Goal: Task Accomplishment & Management: Use online tool/utility

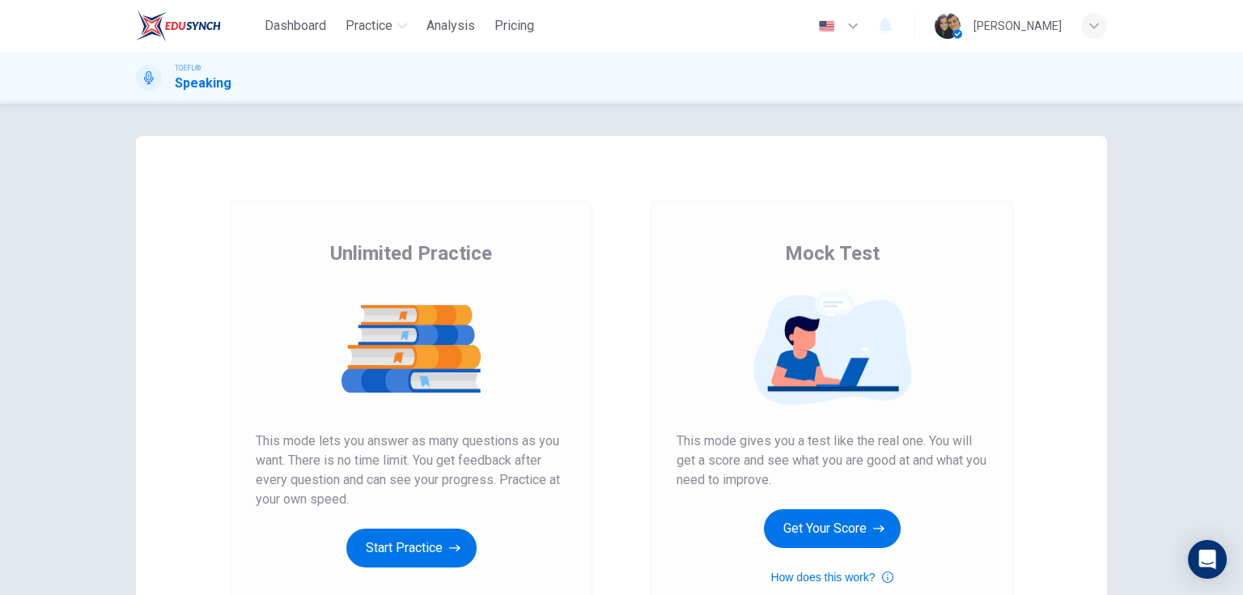
click at [377, 549] on button "Start Practice" at bounding box center [411, 547] width 130 height 39
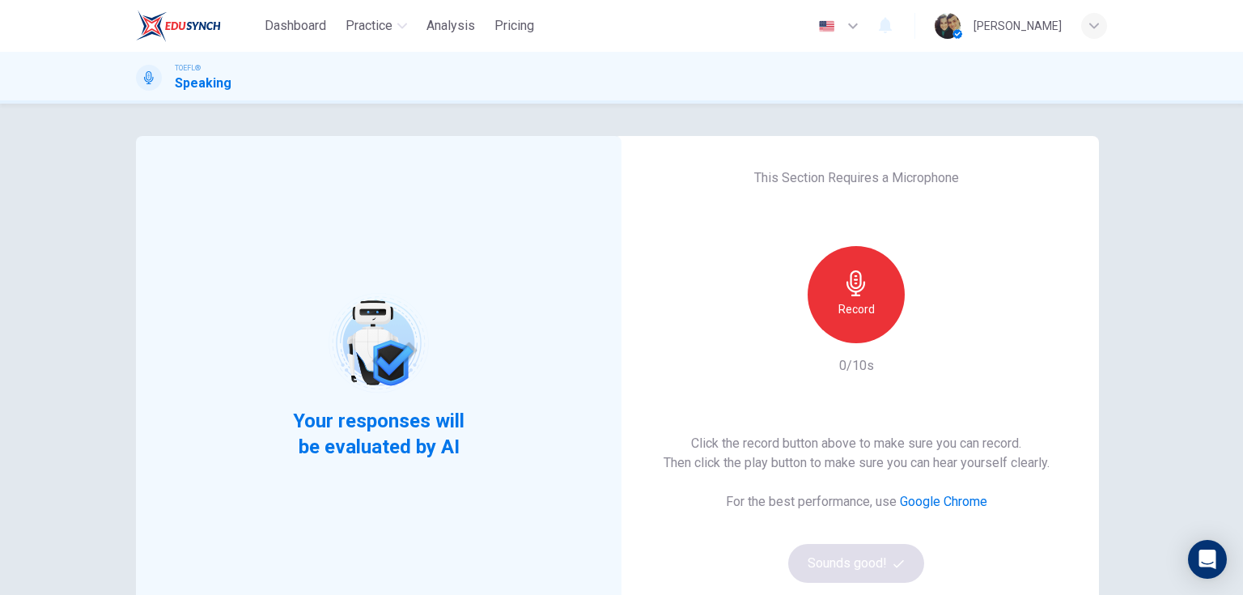
click at [854, 306] on h6 "Record" at bounding box center [856, 308] width 36 height 19
click at [885, 543] on div "Click the record button above to make sure you can record. Then click the play …" at bounding box center [856, 508] width 386 height 149
click at [887, 554] on button "Sounds good!" at bounding box center [856, 563] width 136 height 39
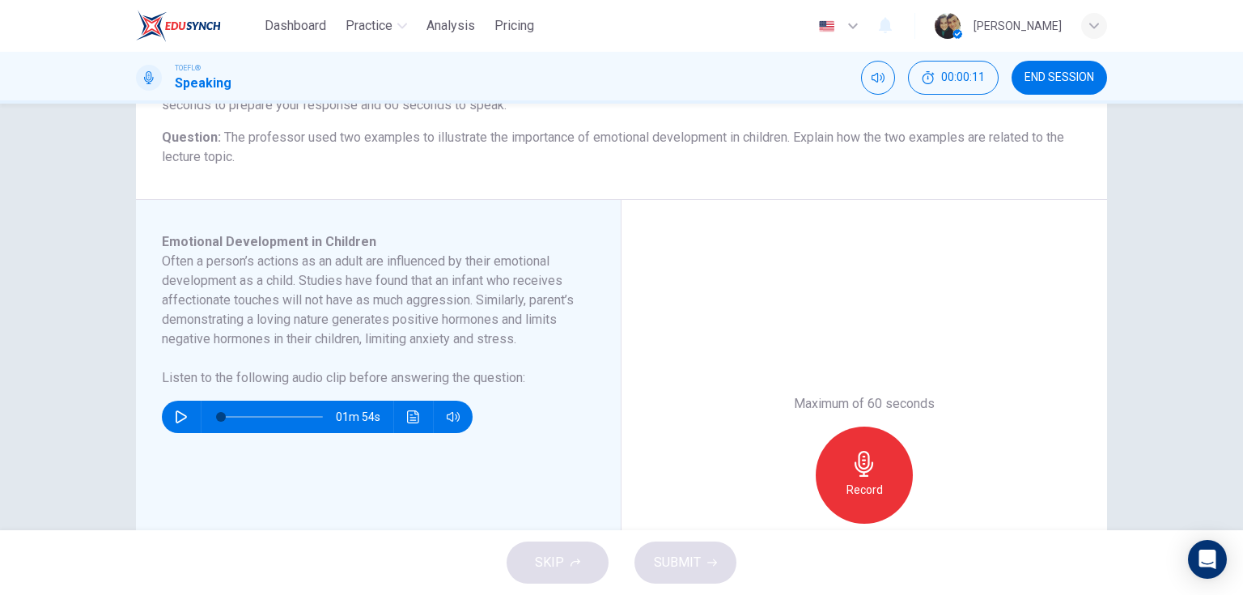
scroll to position [194, 0]
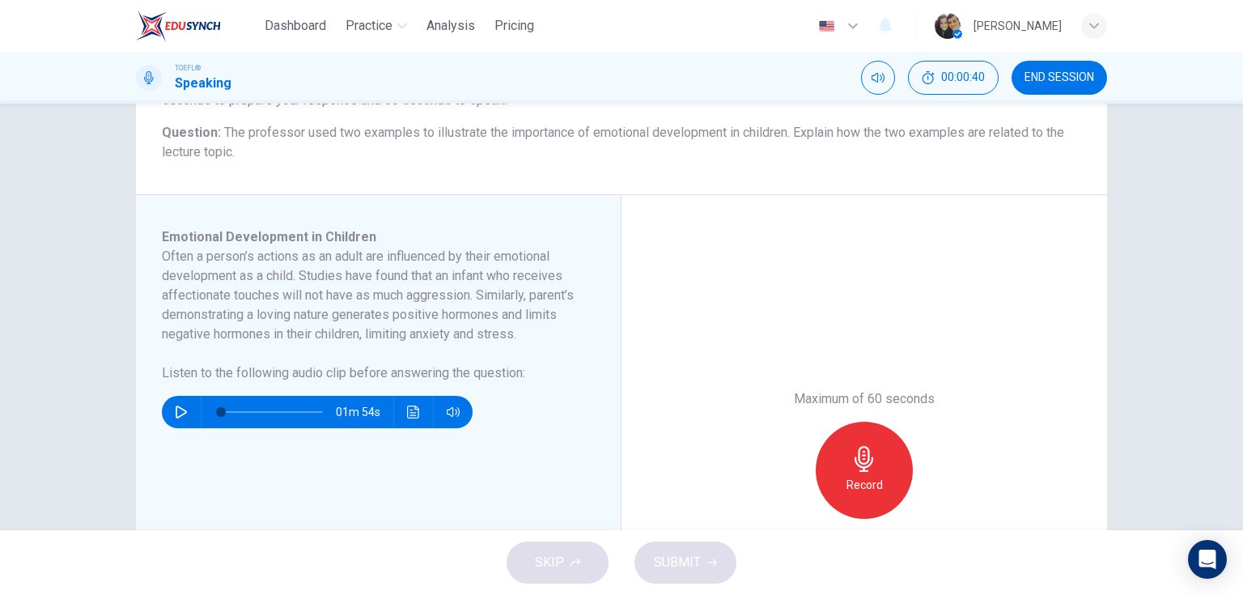
click at [180, 418] on icon "button" at bounding box center [181, 411] width 13 height 13
type input "0"
click at [854, 466] on icon "button" at bounding box center [864, 459] width 26 height 26
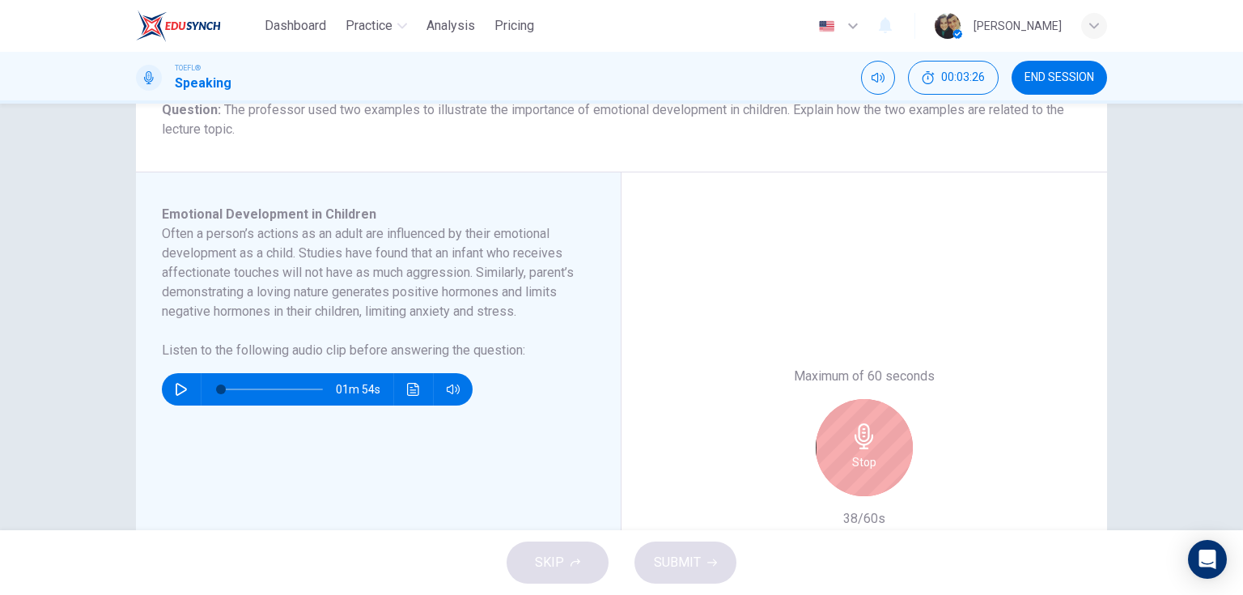
scroll to position [259, 0]
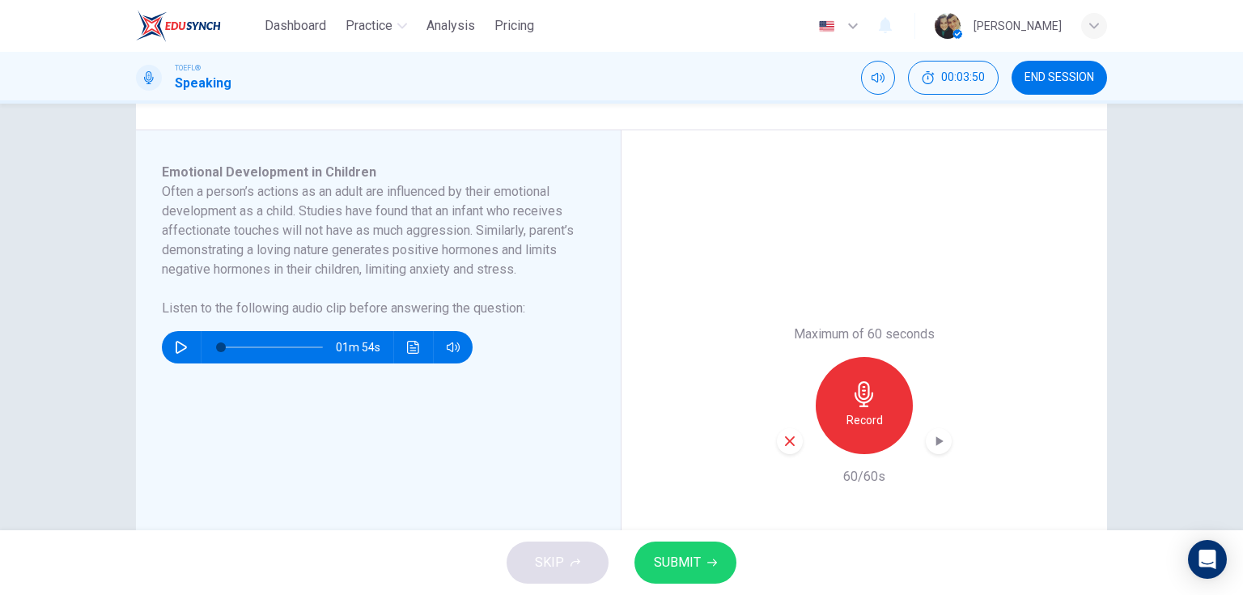
click at [669, 563] on span "SUBMIT" at bounding box center [677, 562] width 47 height 23
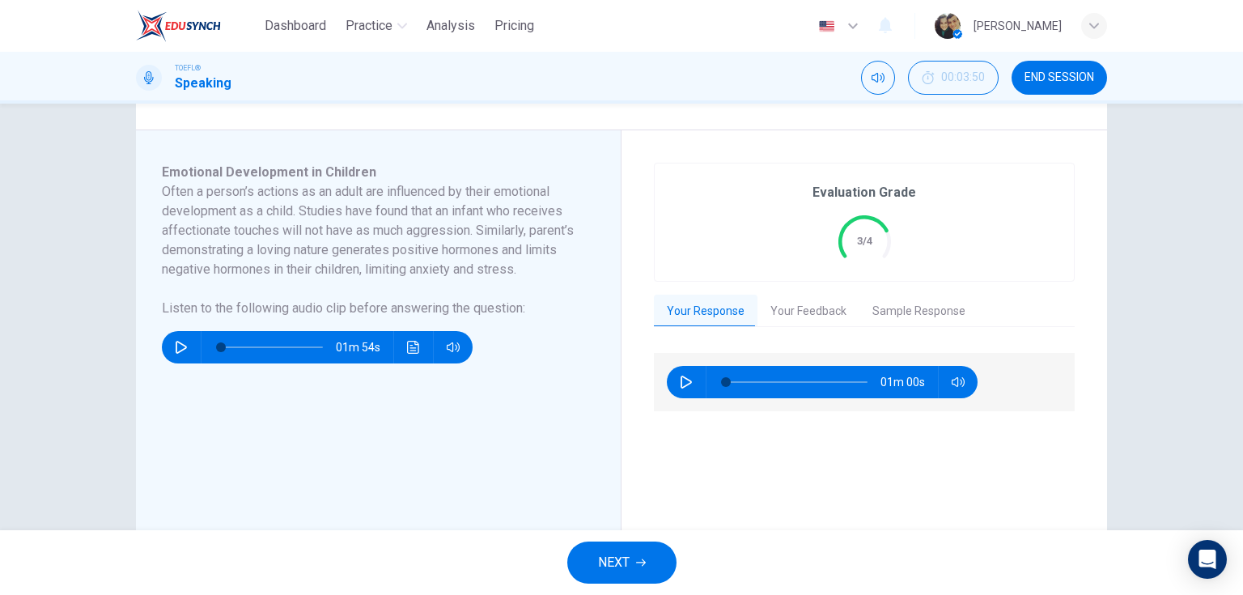
click at [809, 311] on button "Your Feedback" at bounding box center [808, 312] width 102 height 34
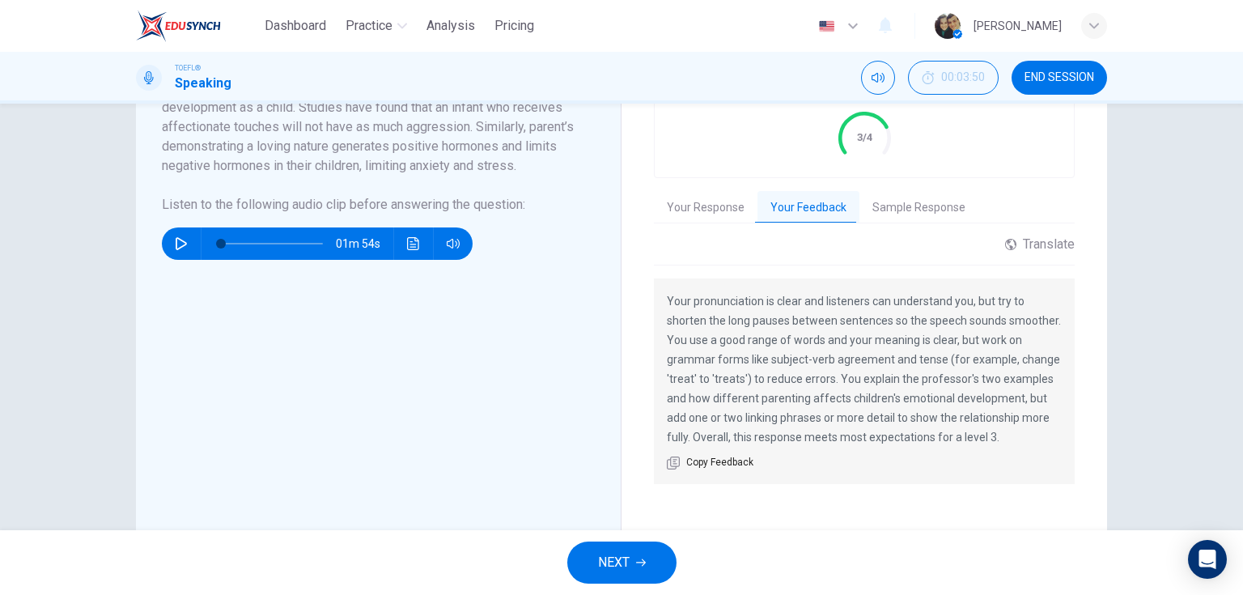
scroll to position [388, 0]
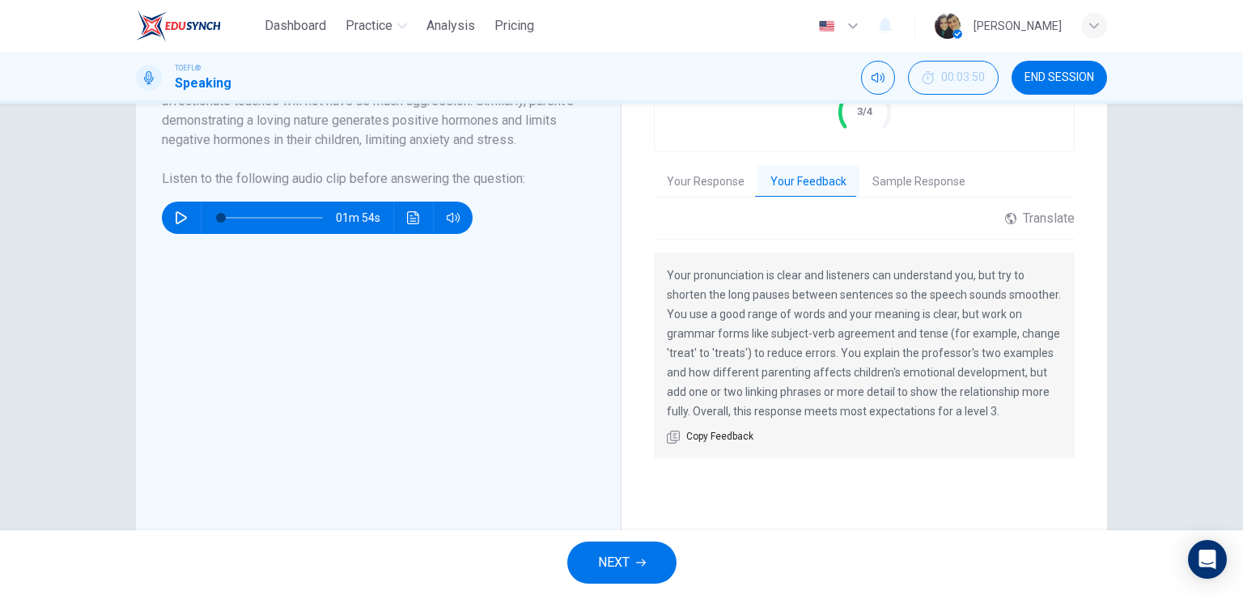
click at [927, 181] on button "Sample Response" at bounding box center [918, 182] width 119 height 34
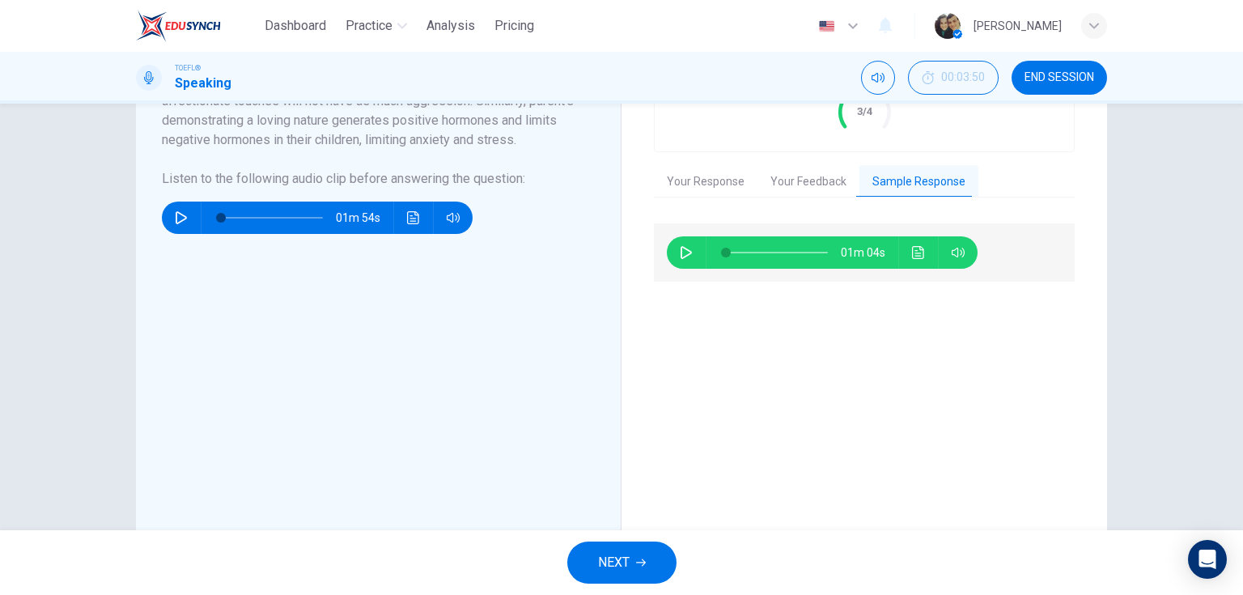
click at [680, 256] on icon "button" at bounding box center [686, 252] width 13 height 13
type input "25"
click at [590, 565] on button "NEXT" at bounding box center [621, 562] width 109 height 42
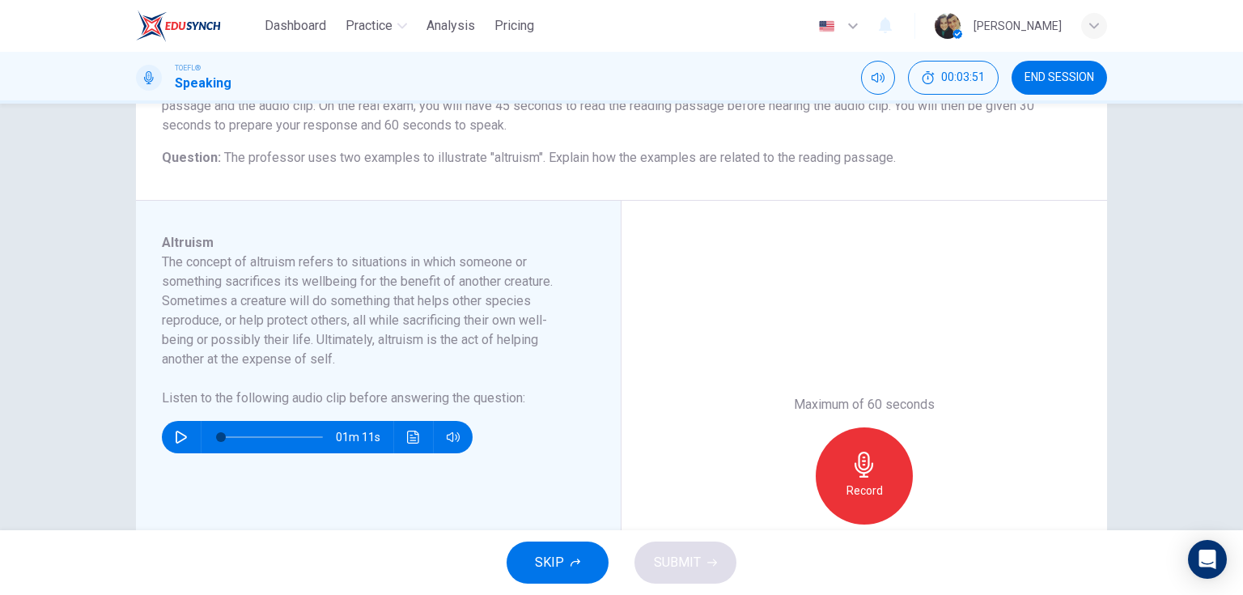
scroll to position [194, 0]
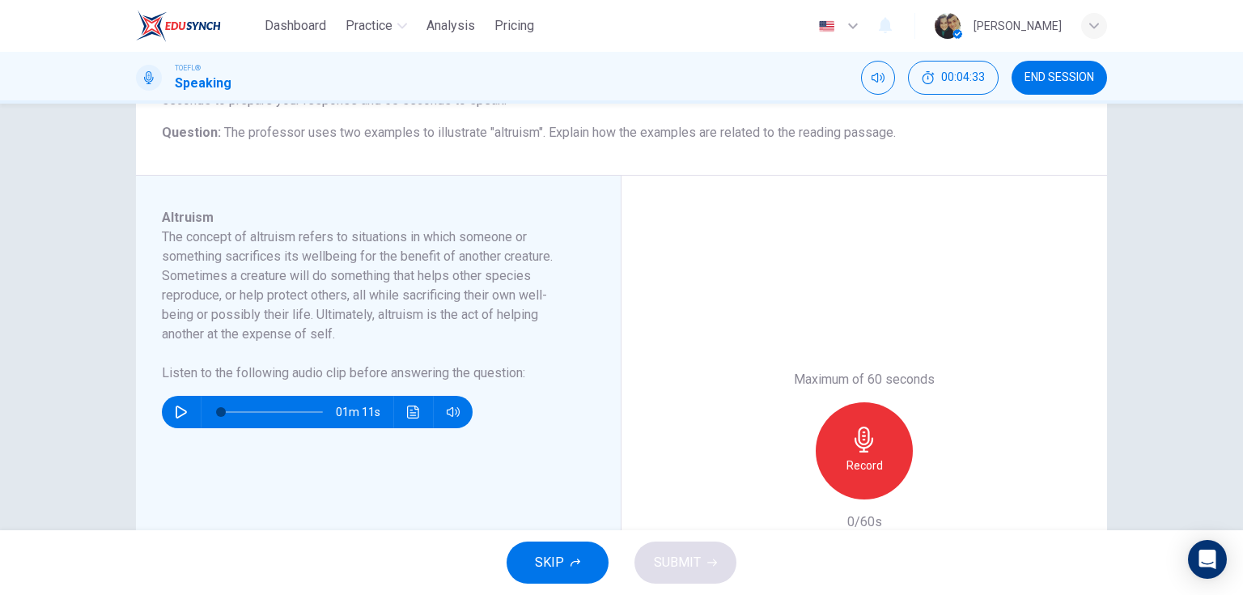
click at [180, 416] on icon "button" at bounding box center [181, 411] width 13 height 13
type input "0"
click at [851, 430] on icon "button" at bounding box center [864, 439] width 26 height 26
click at [843, 426] on div "Stop" at bounding box center [864, 450] width 97 height 97
click at [785, 482] on icon "button" at bounding box center [790, 486] width 10 height 10
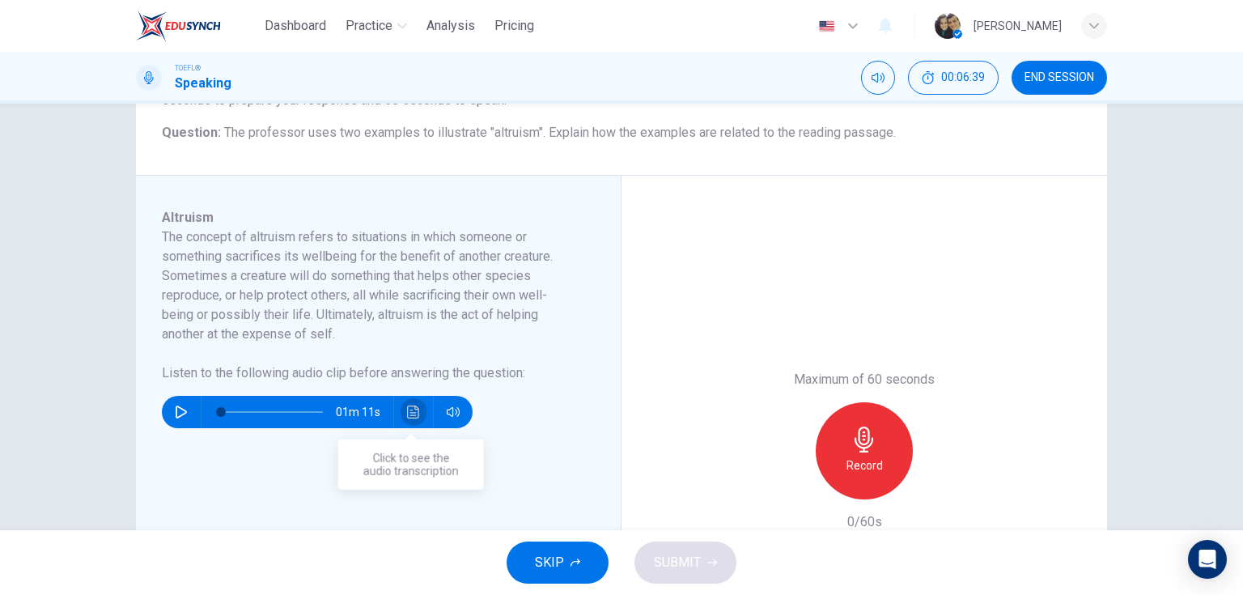
click at [409, 411] on icon "Click to see the audio transcription" at bounding box center [413, 411] width 13 height 13
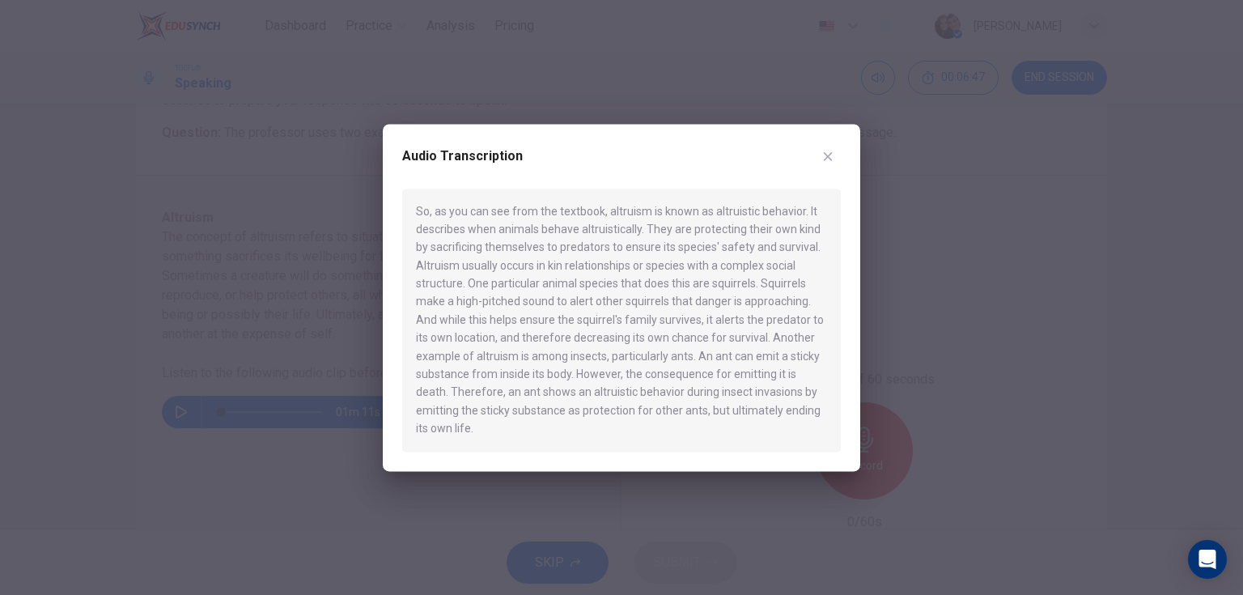
click at [826, 153] on icon "button" at bounding box center [827, 156] width 13 height 13
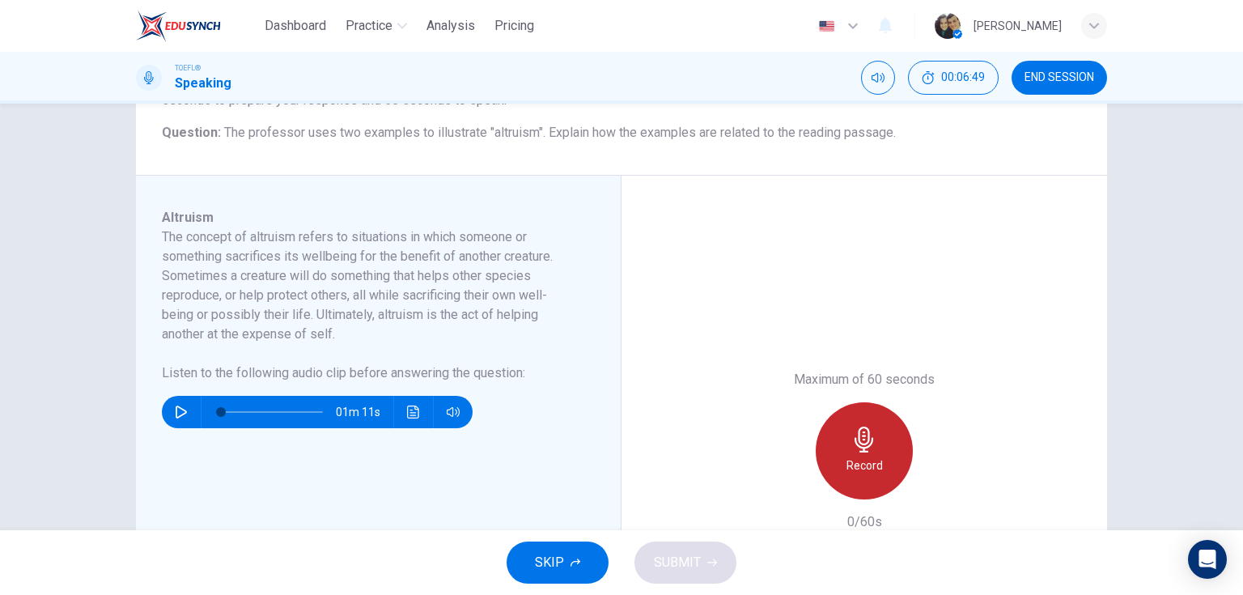
click at [852, 469] on h6 "Record" at bounding box center [864, 465] width 36 height 19
click at [844, 440] on div "Stop" at bounding box center [864, 450] width 97 height 97
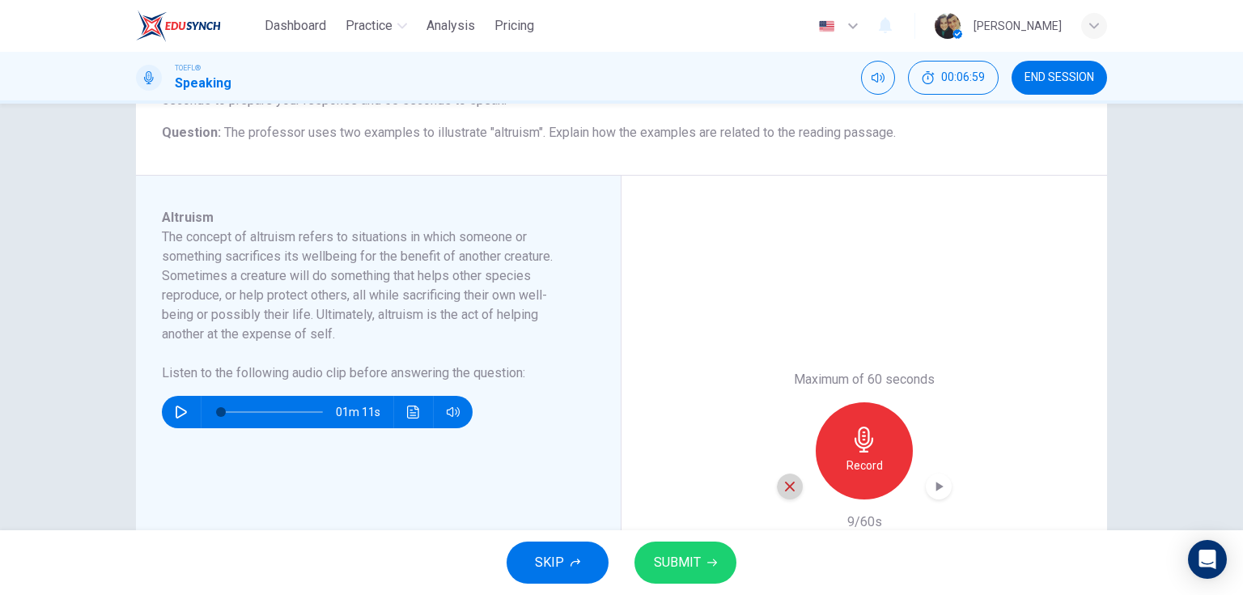
click at [792, 482] on icon "button" at bounding box center [789, 486] width 15 height 15
click at [860, 430] on icon "button" at bounding box center [863, 439] width 19 height 26
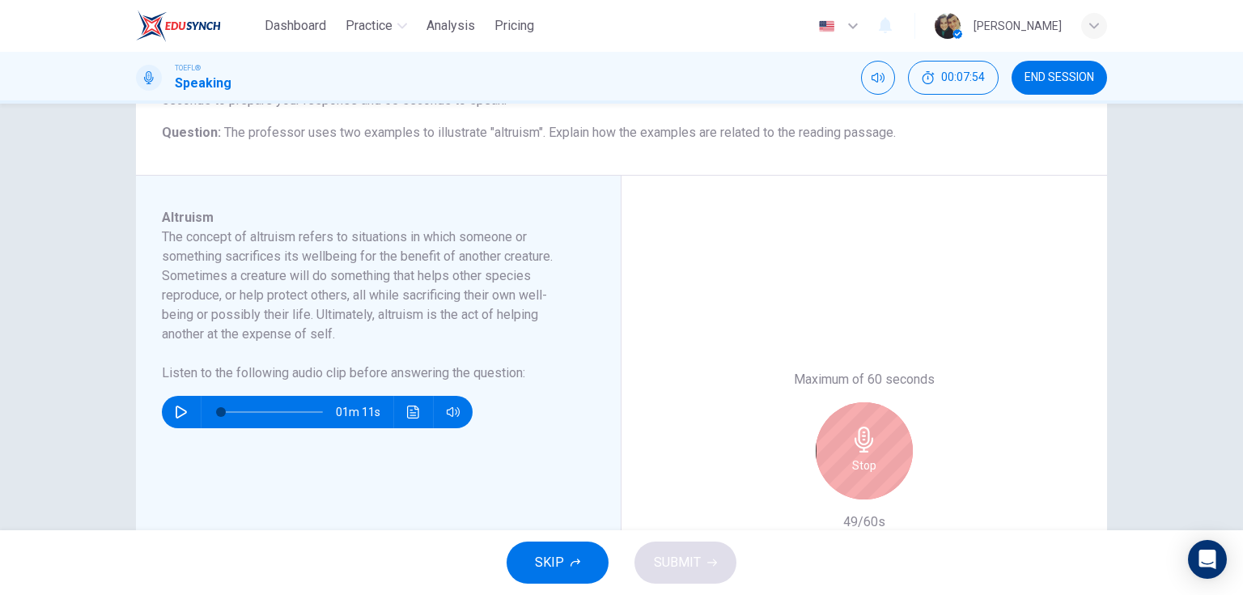
click at [829, 462] on div "Stop" at bounding box center [864, 450] width 97 height 97
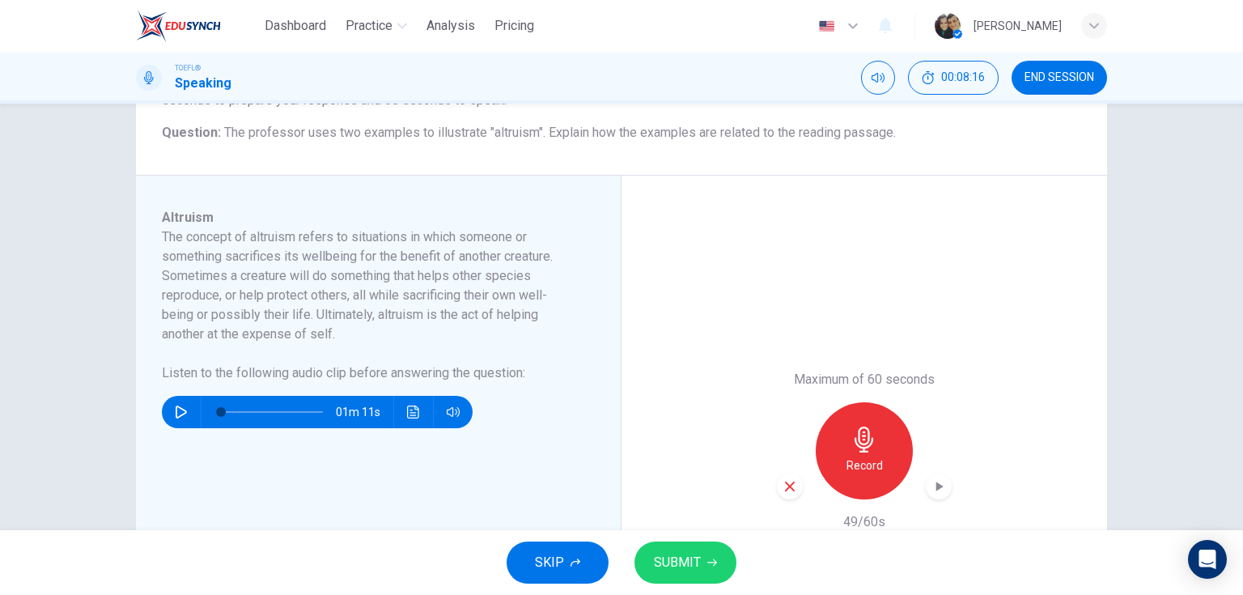
click at [784, 485] on icon "button" at bounding box center [789, 486] width 15 height 15
click at [851, 452] on div "Record" at bounding box center [864, 450] width 97 height 97
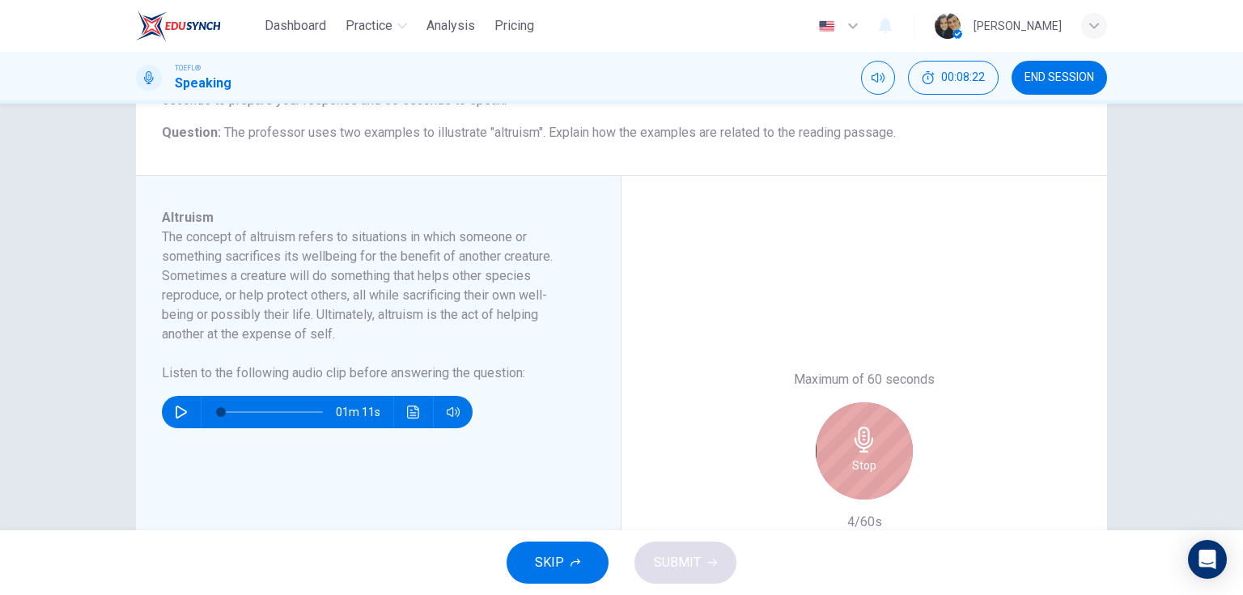
click at [851, 452] on div "Stop" at bounding box center [864, 450] width 97 height 97
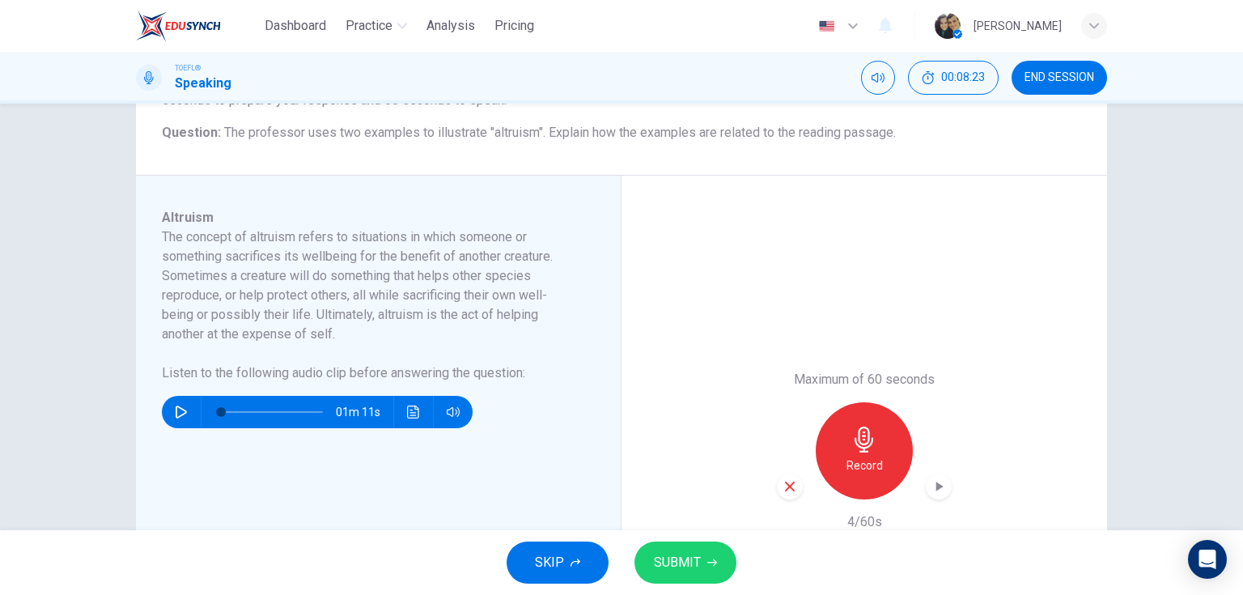
click at [785, 482] on icon "button" at bounding box center [789, 486] width 15 height 15
click at [864, 437] on icon "button" at bounding box center [863, 439] width 19 height 26
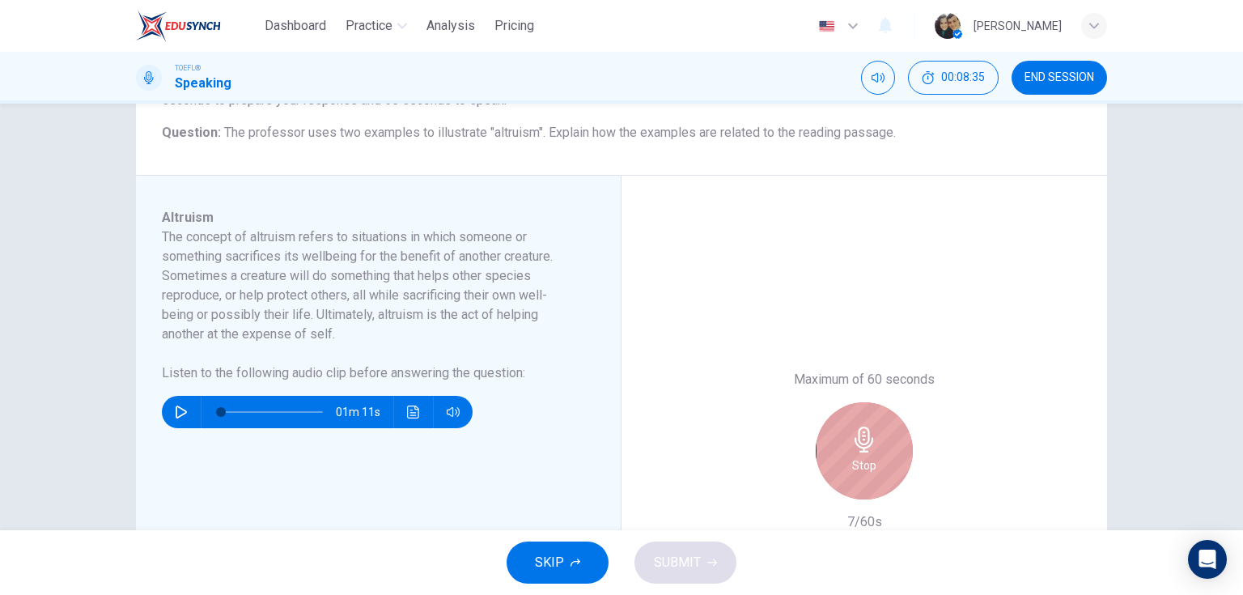
click at [877, 438] on div "Stop" at bounding box center [864, 450] width 97 height 97
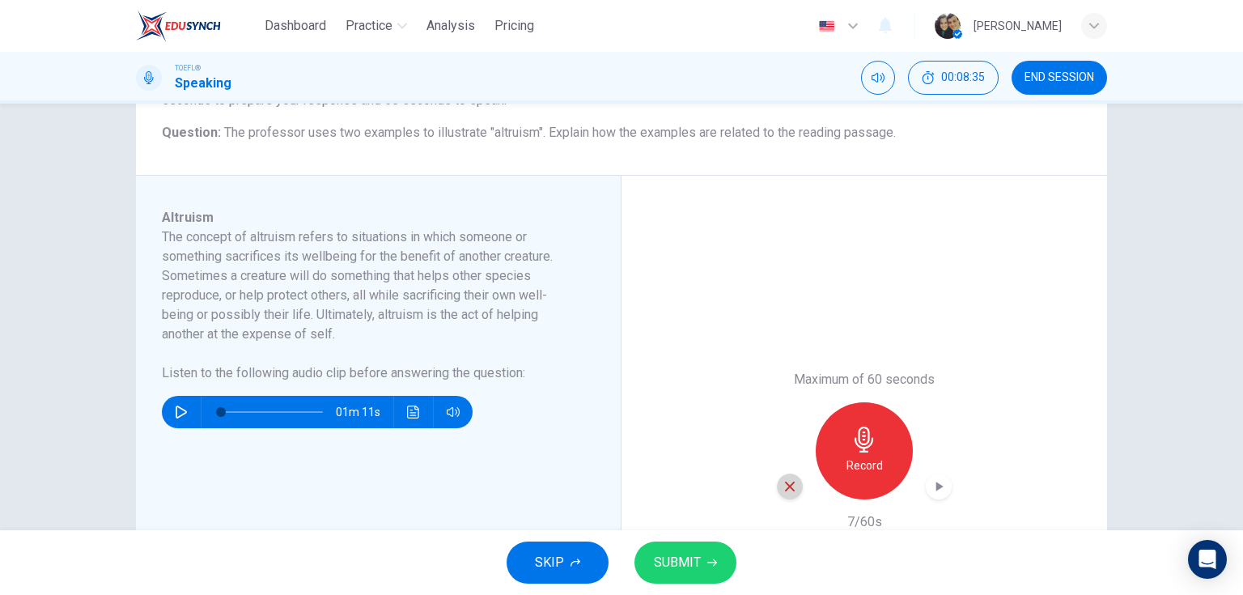
click at [782, 485] on icon "button" at bounding box center [789, 486] width 15 height 15
click at [842, 447] on div "Record" at bounding box center [864, 450] width 97 height 97
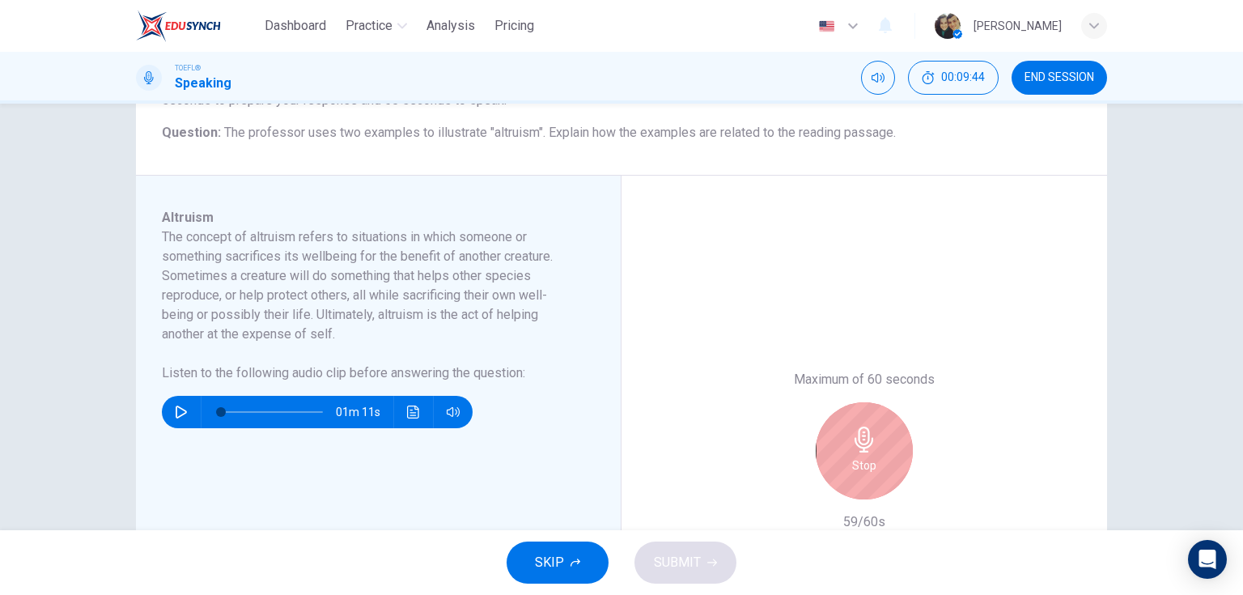
click at [840, 434] on div "Stop" at bounding box center [864, 450] width 97 height 97
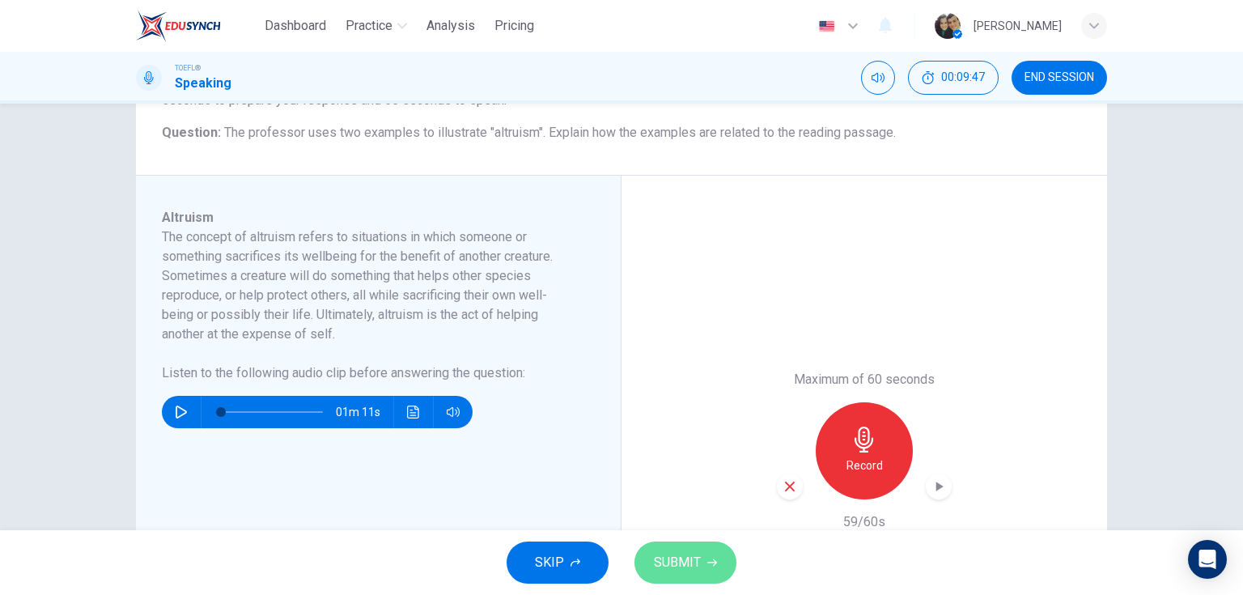
click at [690, 553] on span "SUBMIT" at bounding box center [677, 562] width 47 height 23
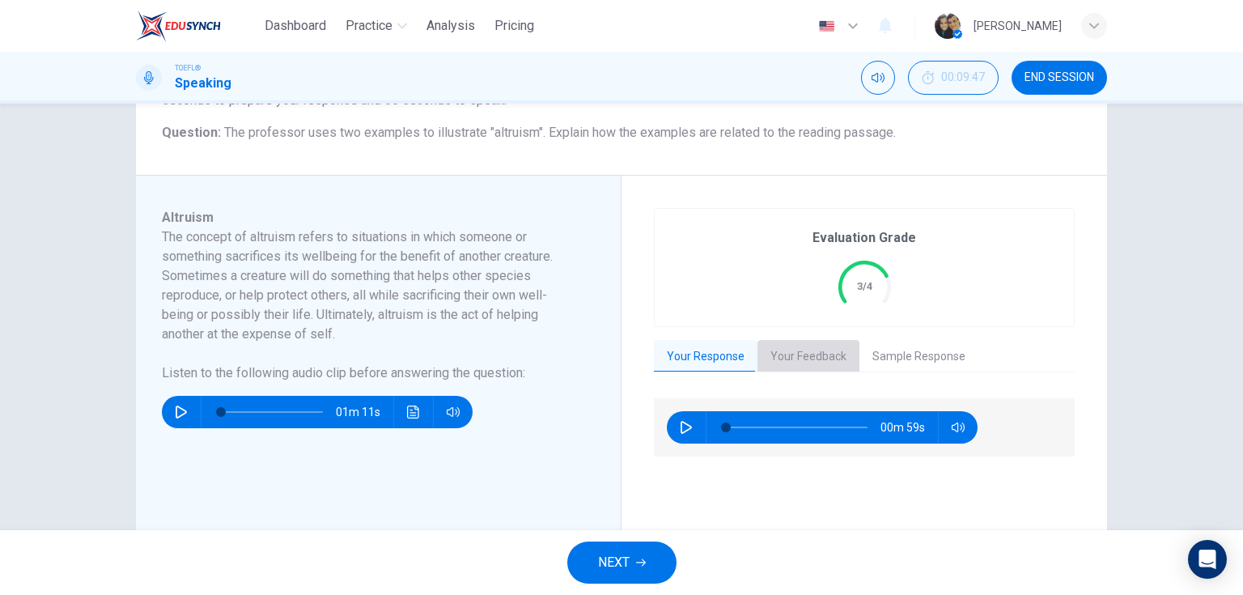
click at [807, 355] on button "Your Feedback" at bounding box center [808, 357] width 102 height 34
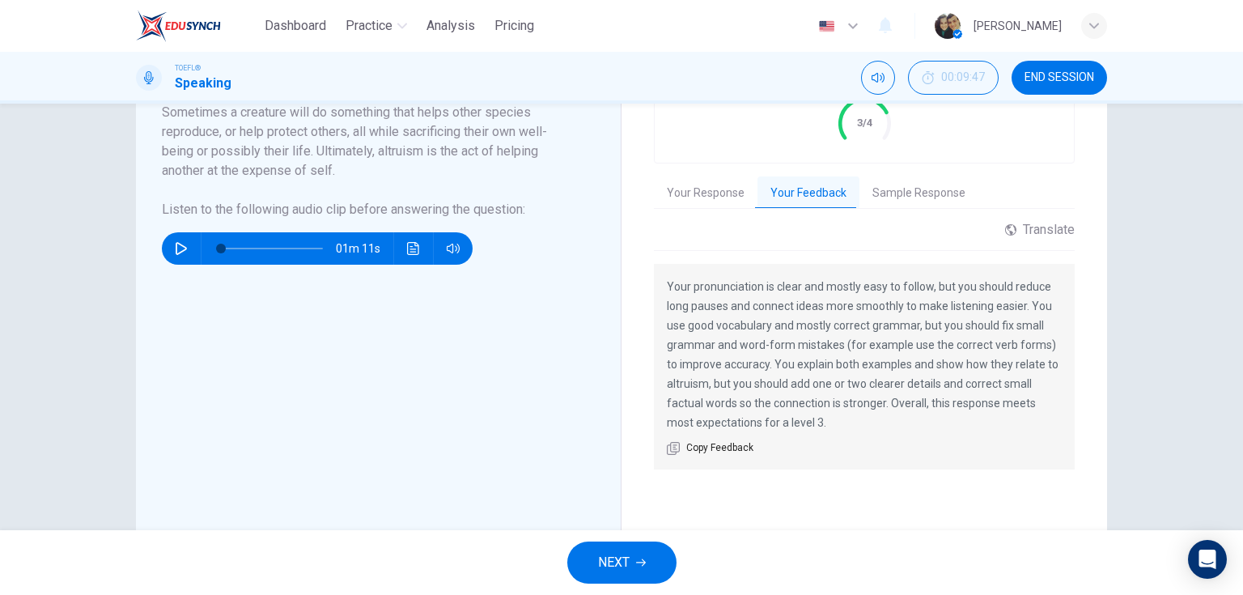
scroll to position [388, 0]
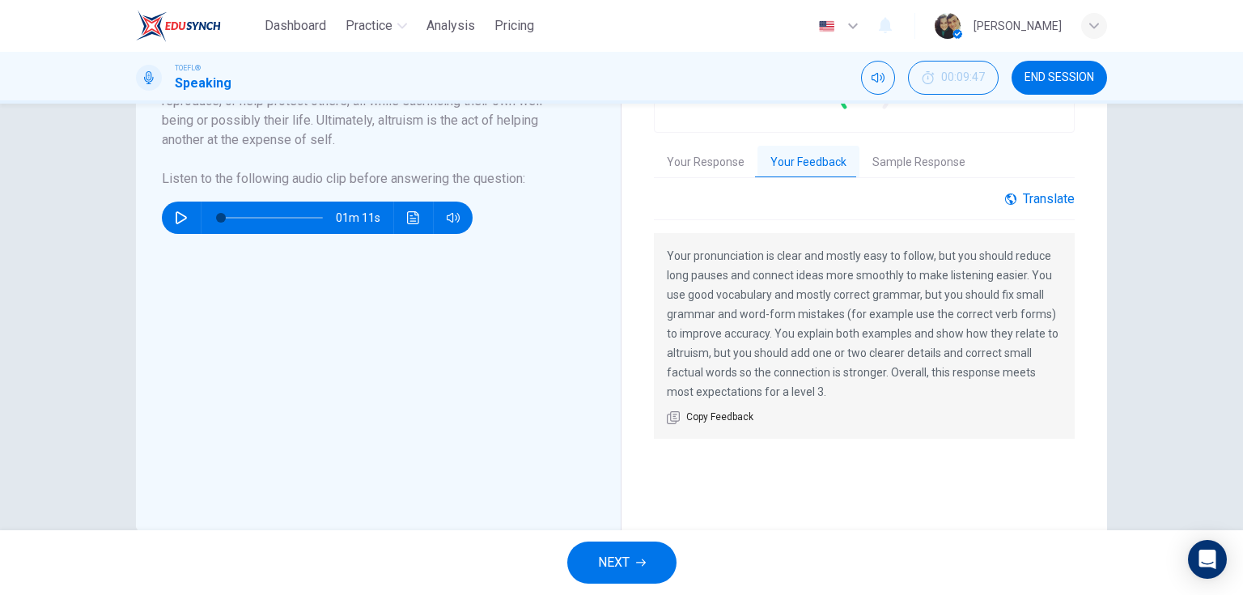
click at [1031, 201] on div "Translate" at bounding box center [1040, 198] width 70 height 15
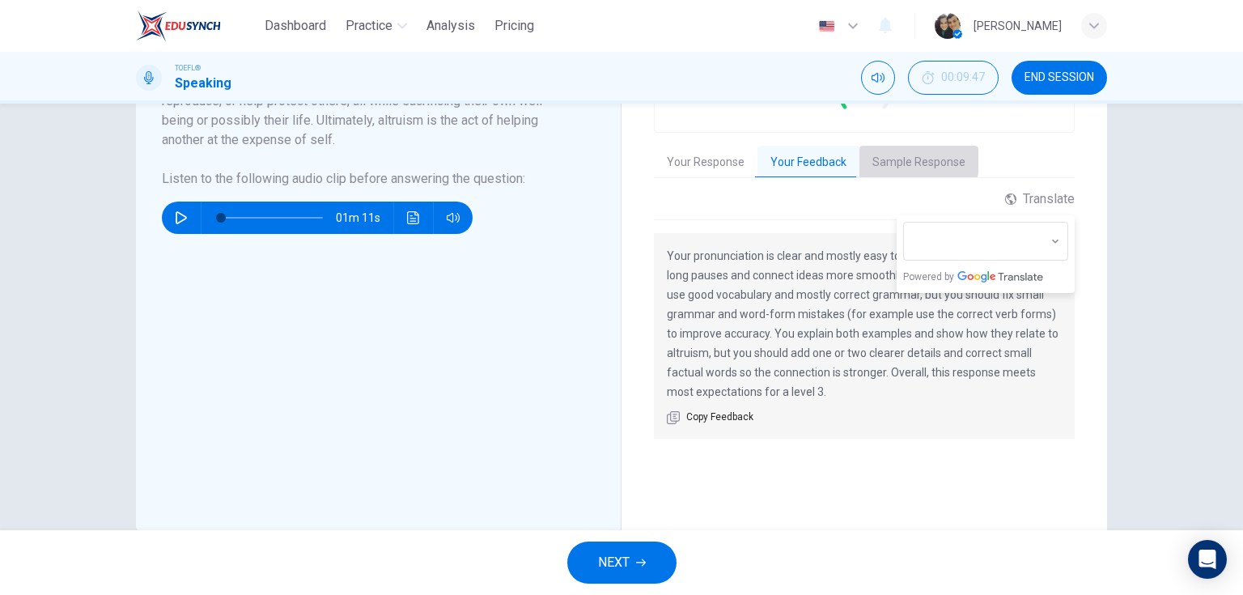
click at [867, 150] on button "Sample Response" at bounding box center [918, 163] width 119 height 34
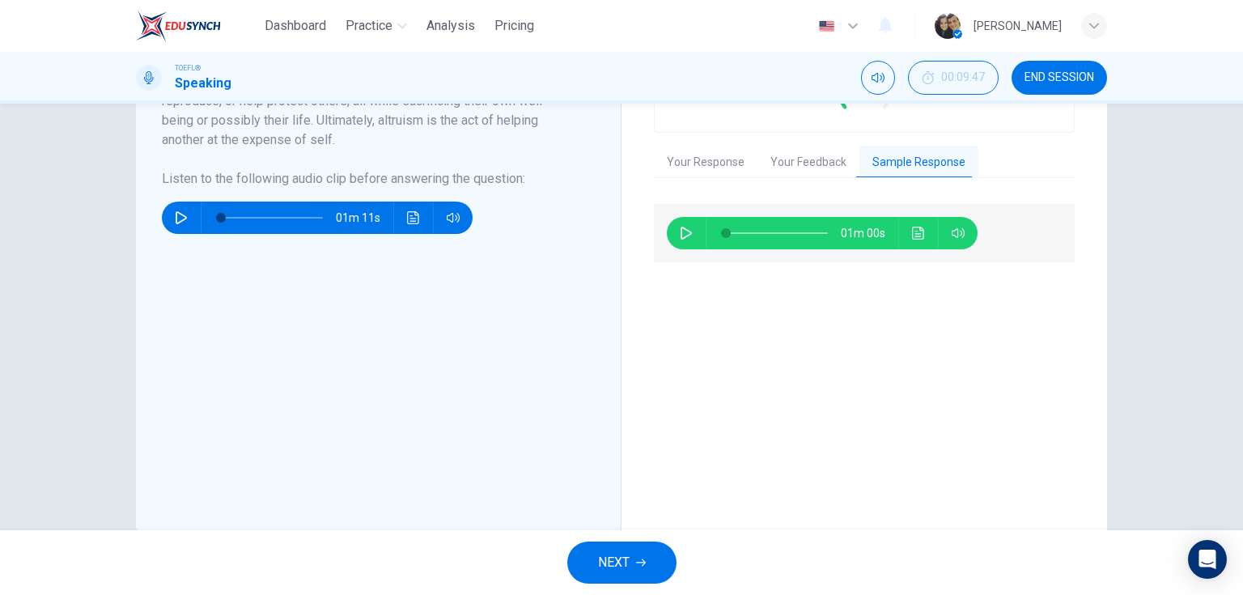
click at [693, 239] on button "button" at bounding box center [686, 233] width 26 height 32
type input "28"
click at [622, 573] on span "NEXT" at bounding box center [614, 562] width 32 height 23
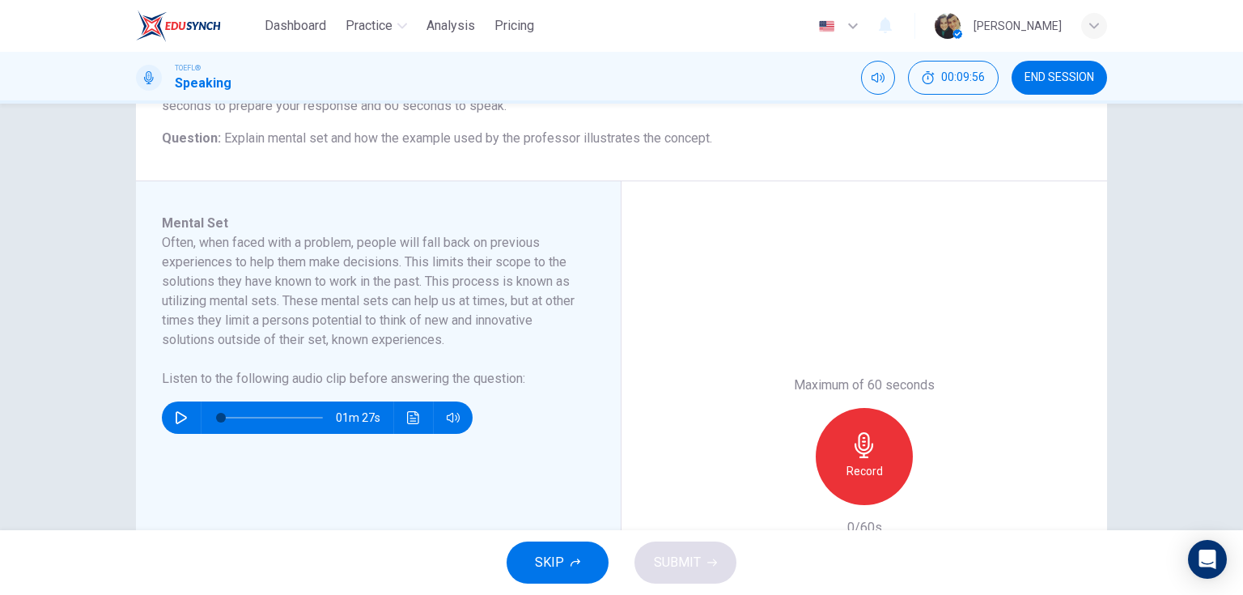
scroll to position [194, 0]
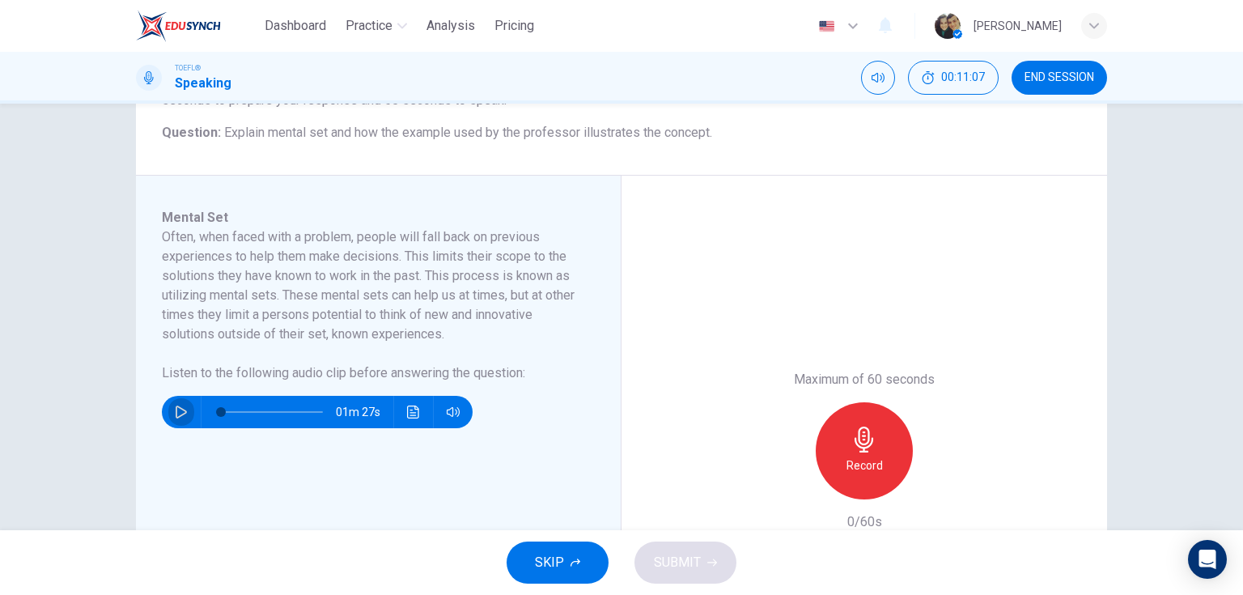
click at [171, 413] on button "button" at bounding box center [181, 412] width 26 height 32
type input "0"
click at [407, 411] on icon "Click to see the audio transcription" at bounding box center [413, 411] width 13 height 13
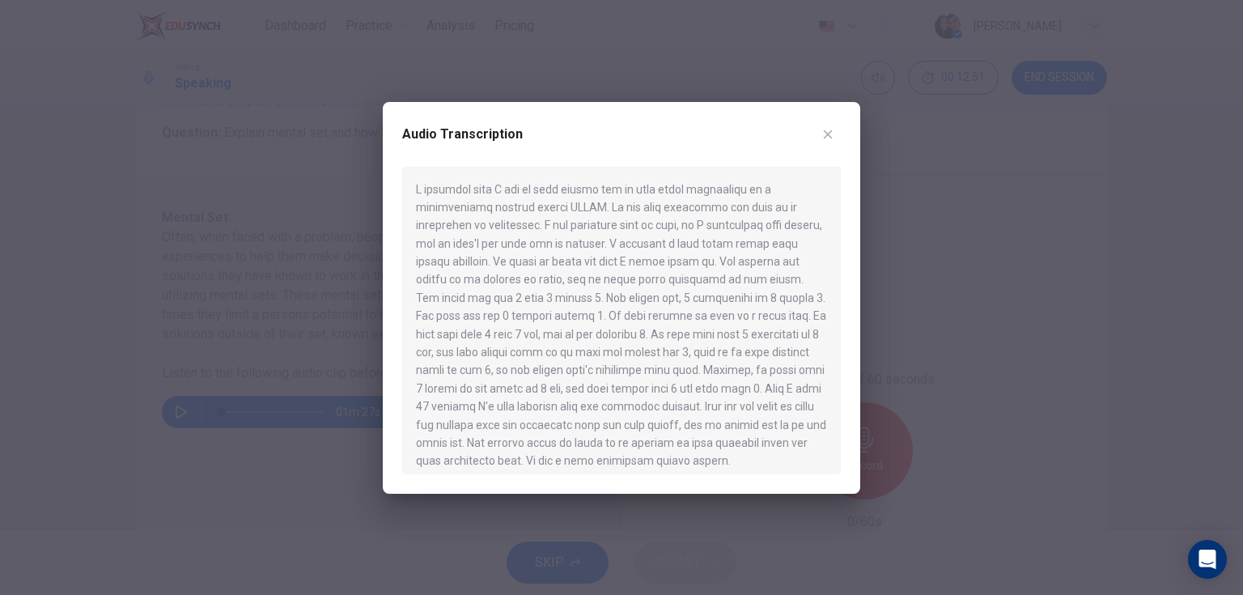
click at [831, 129] on icon "button" at bounding box center [827, 134] width 13 height 13
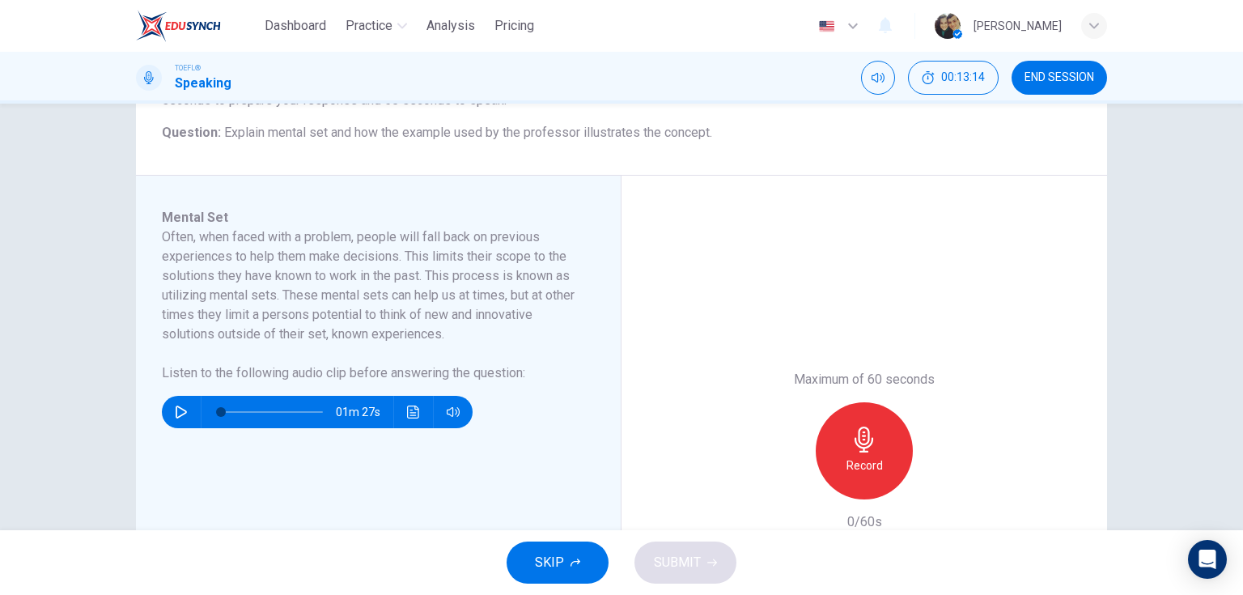
click at [872, 445] on icon "button" at bounding box center [864, 439] width 26 height 26
click at [882, 473] on div "Stop" at bounding box center [864, 450] width 97 height 97
click at [786, 485] on icon "button" at bounding box center [790, 486] width 10 height 10
click at [884, 445] on div "Record" at bounding box center [864, 450] width 97 height 97
click at [884, 445] on div "Stop" at bounding box center [864, 450] width 97 height 97
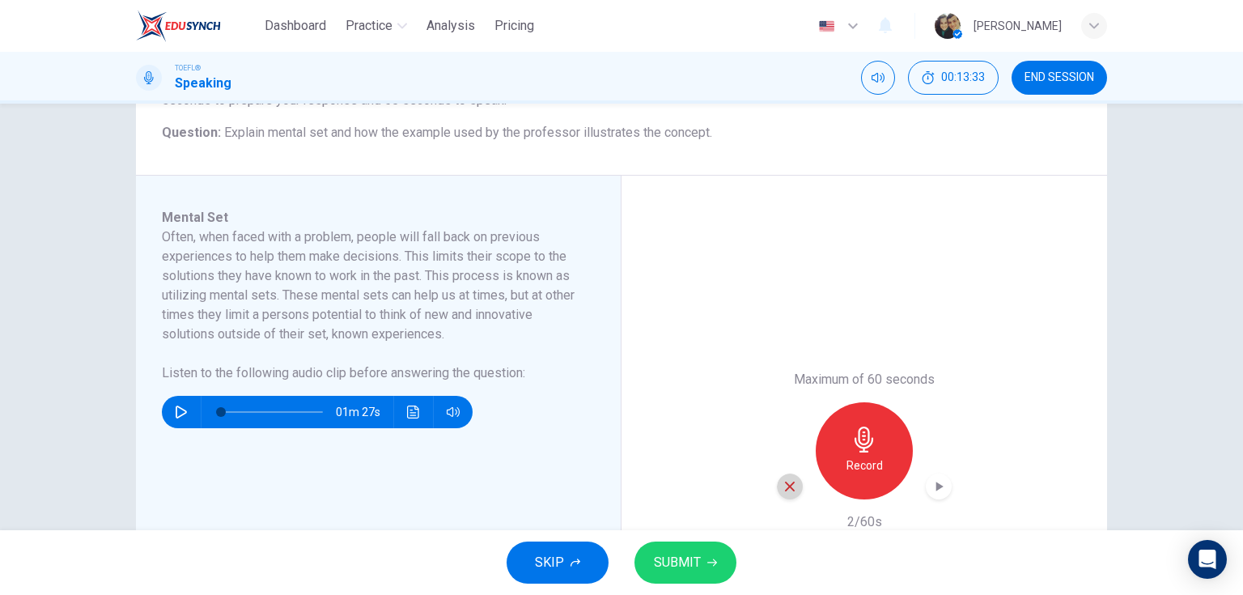
click at [777, 485] on div "button" at bounding box center [790, 486] width 26 height 26
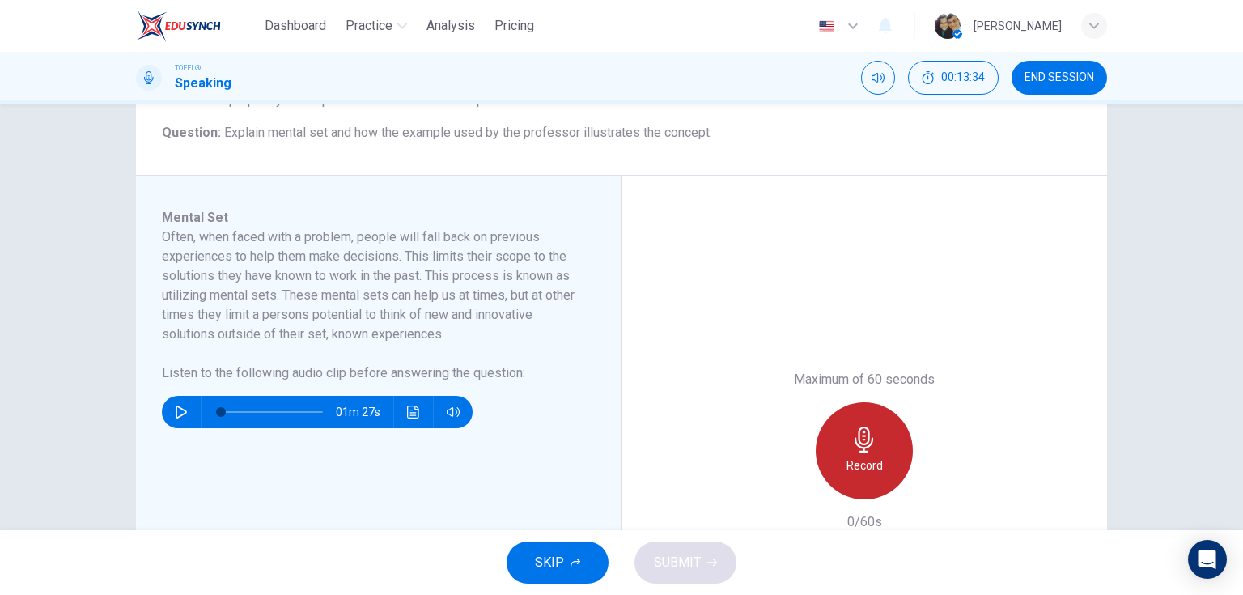
click at [887, 443] on div "Record" at bounding box center [864, 450] width 97 height 97
click at [885, 443] on div "Stop" at bounding box center [864, 450] width 97 height 97
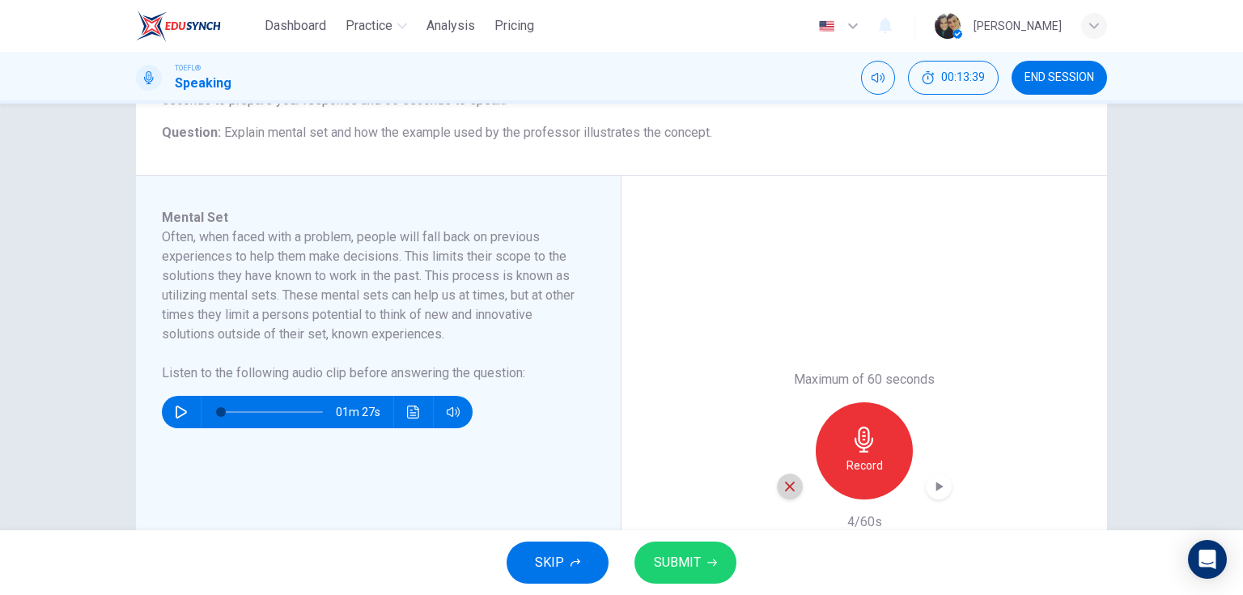
click at [785, 482] on icon "button" at bounding box center [790, 486] width 10 height 10
click at [884, 452] on div "Record" at bounding box center [864, 450] width 97 height 97
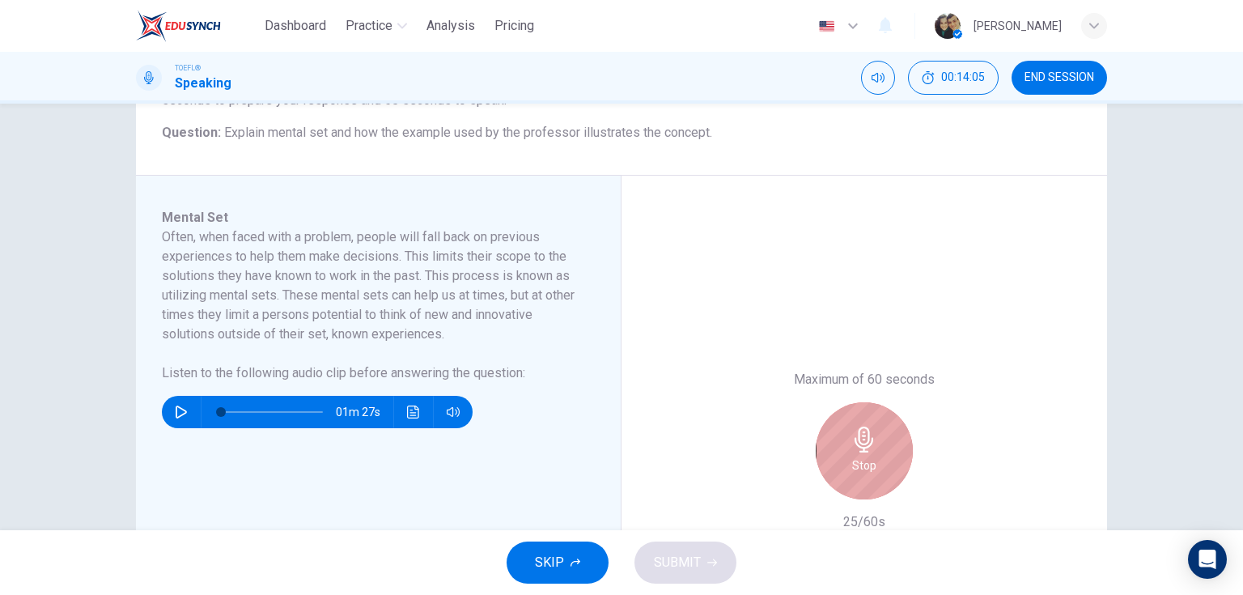
click at [884, 452] on div "Stop" at bounding box center [864, 450] width 97 height 97
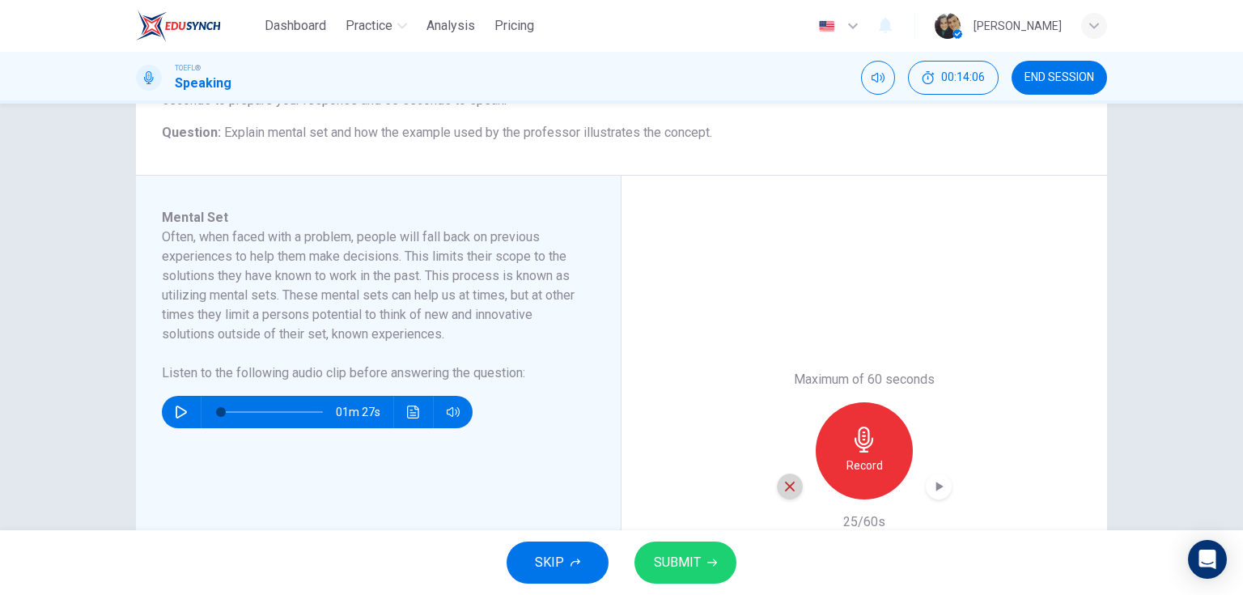
click at [786, 486] on icon "button" at bounding box center [790, 486] width 10 height 10
click at [846, 456] on h6 "Record" at bounding box center [864, 465] width 36 height 19
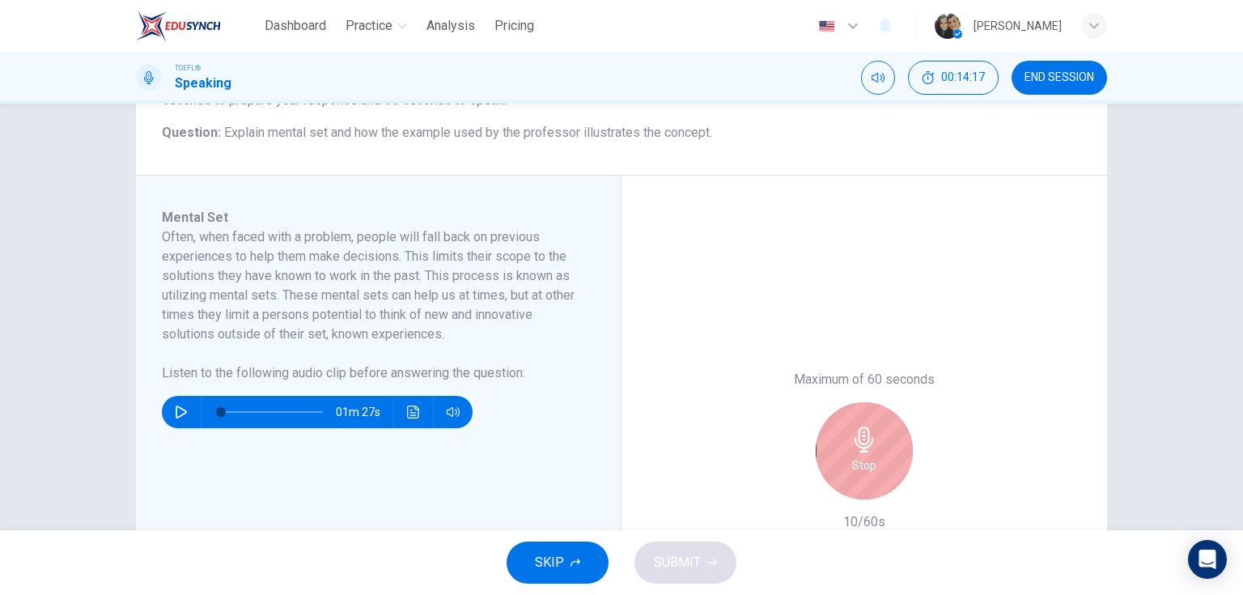
click at [843, 455] on div "Stop" at bounding box center [864, 450] width 97 height 97
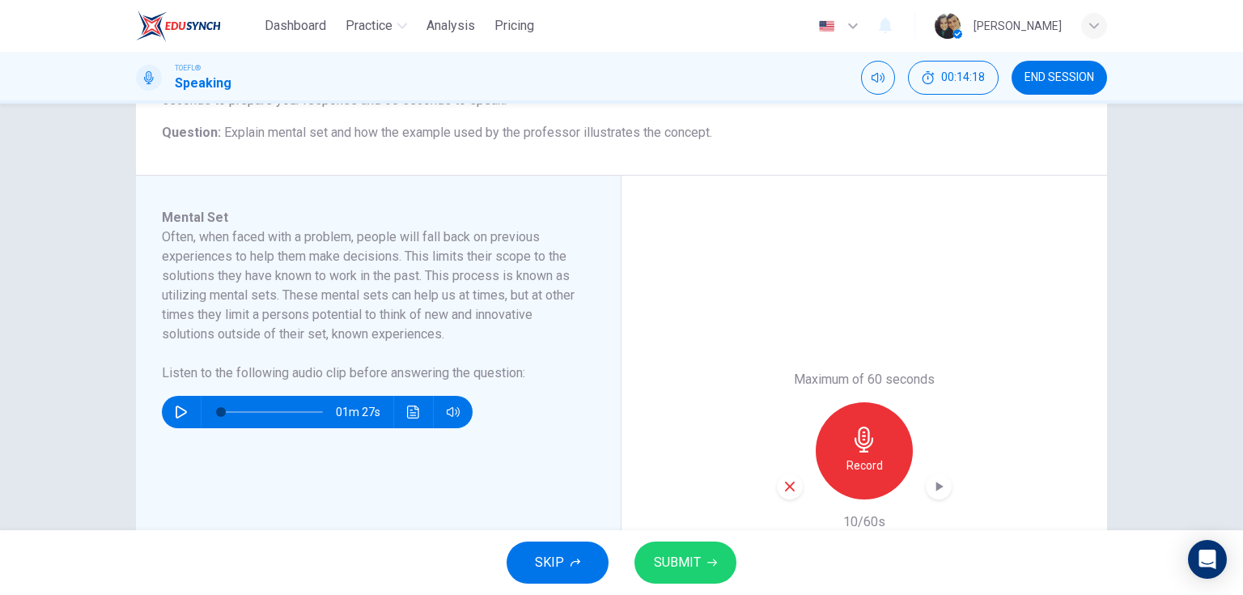
click at [782, 485] on icon "button" at bounding box center [789, 486] width 15 height 15
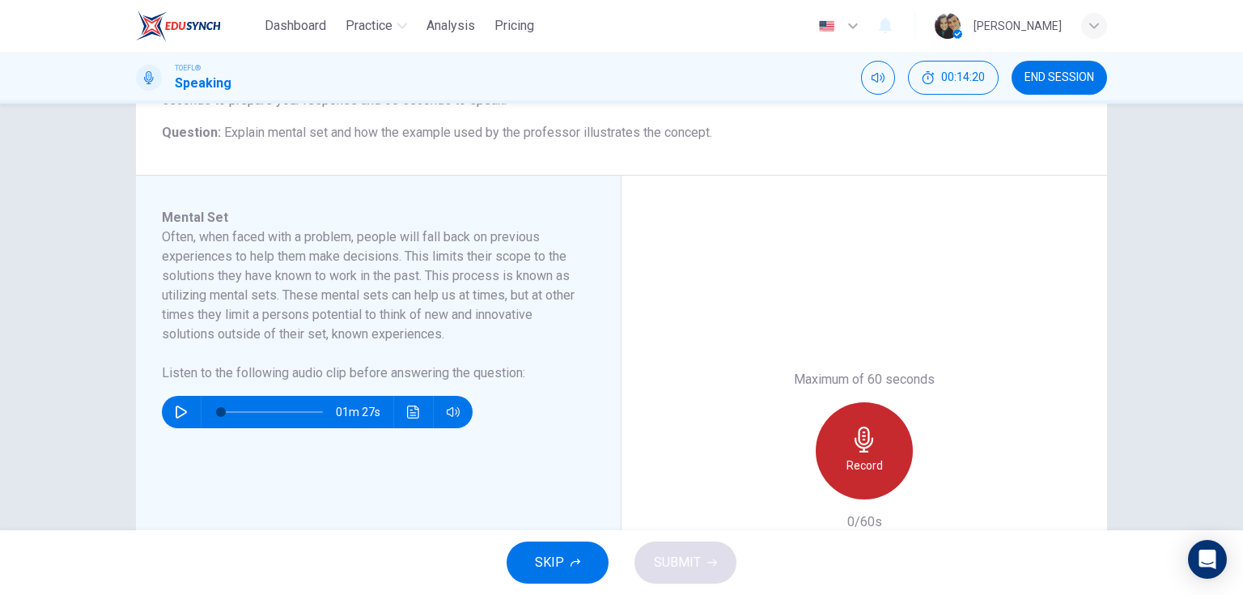
click at [871, 448] on icon "button" at bounding box center [864, 439] width 26 height 26
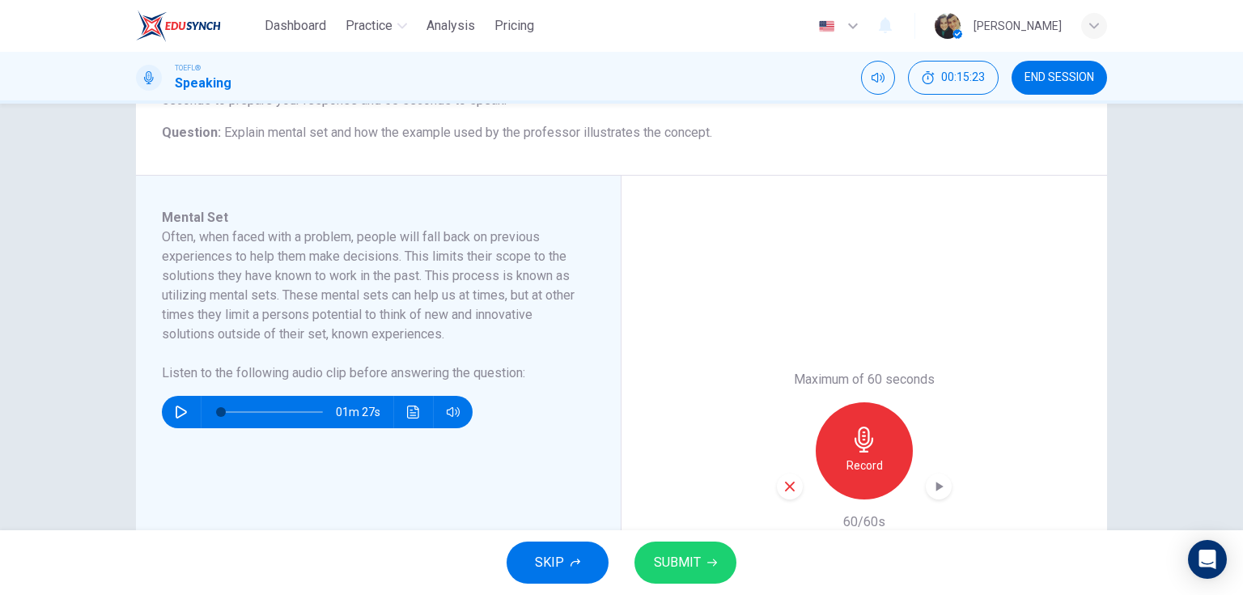
click at [784, 485] on icon "button" at bounding box center [789, 486] width 15 height 15
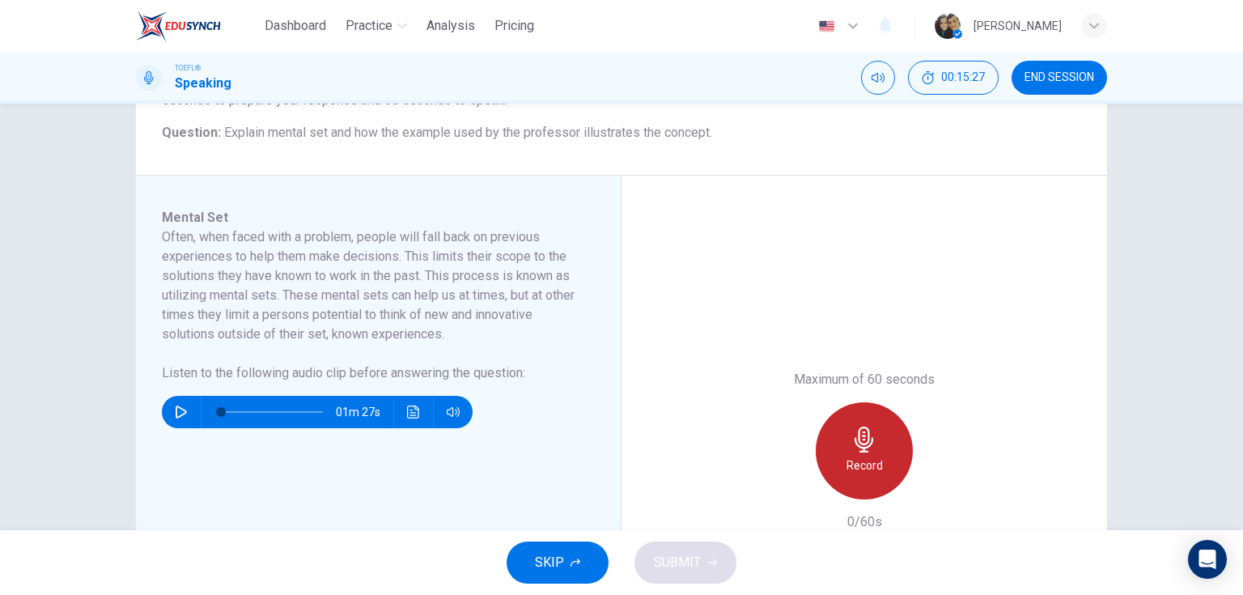
click at [877, 433] on div "Record" at bounding box center [864, 450] width 97 height 97
click at [871, 433] on icon "button" at bounding box center [864, 439] width 26 height 26
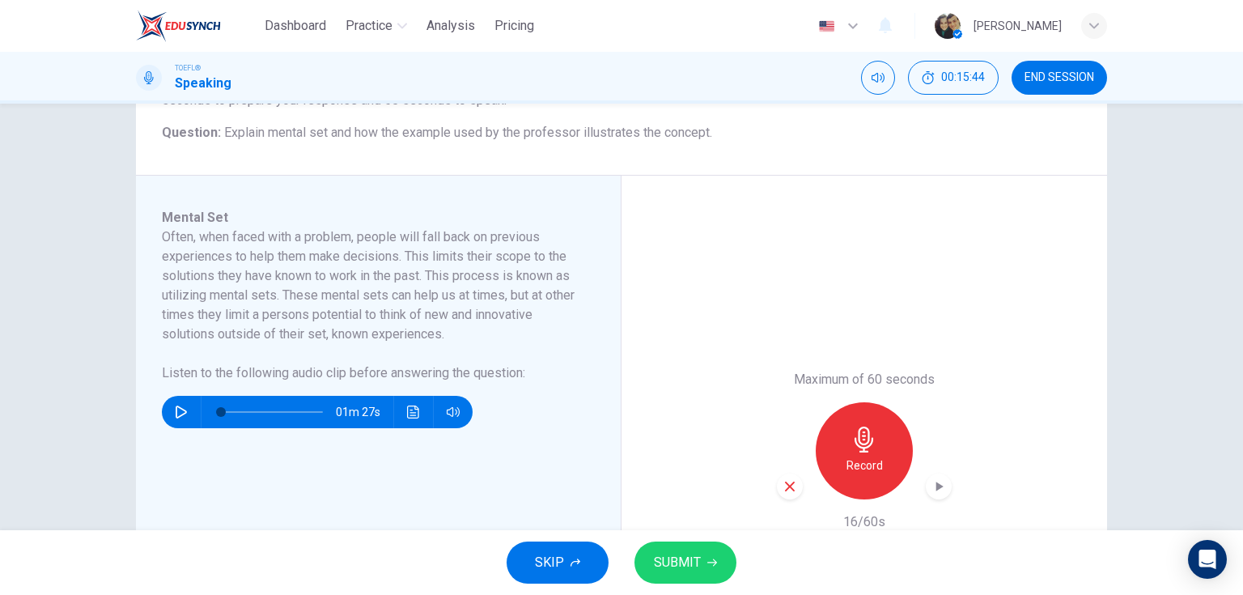
click at [787, 482] on icon "button" at bounding box center [789, 486] width 15 height 15
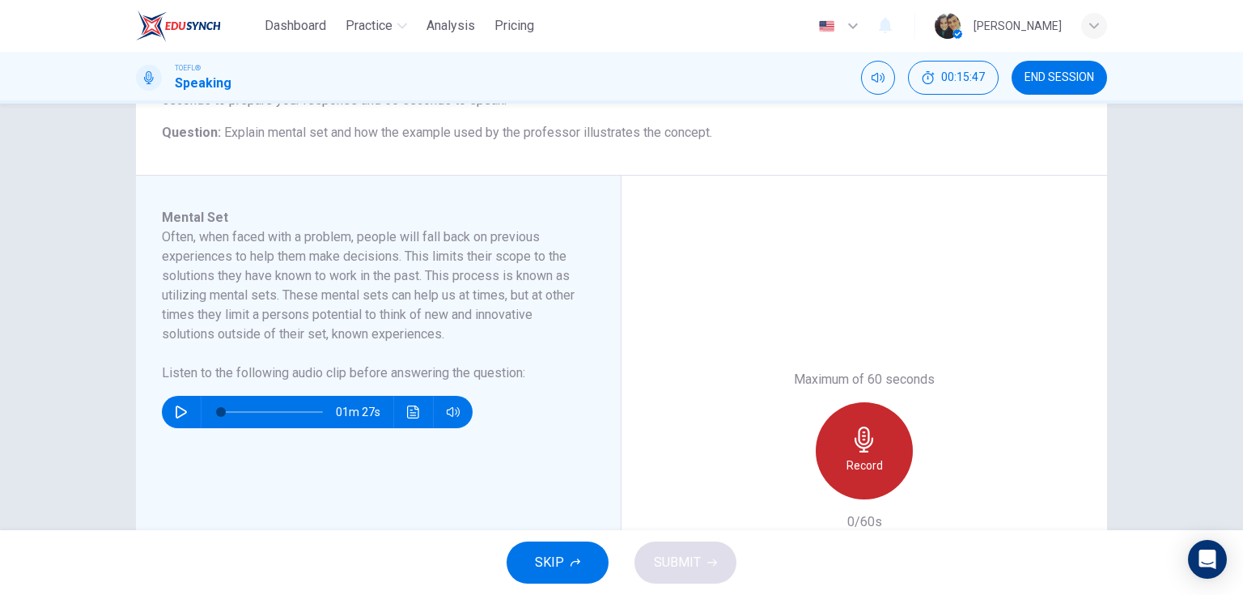
click at [866, 451] on icon "button" at bounding box center [864, 439] width 26 height 26
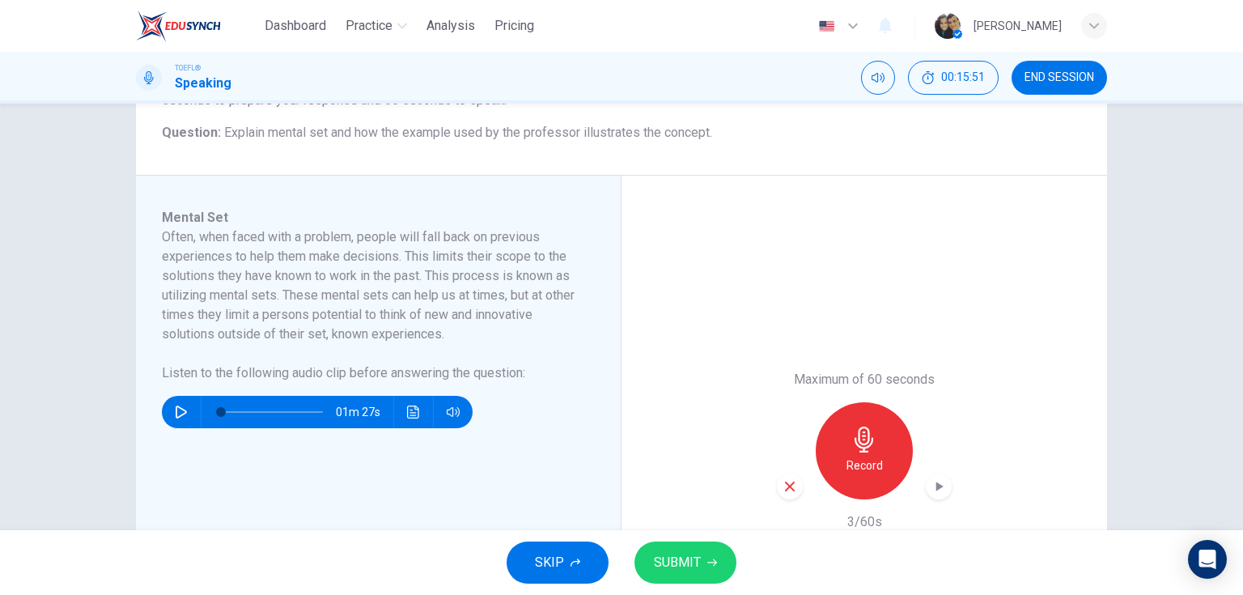
click at [793, 485] on icon "button" at bounding box center [789, 486] width 15 height 15
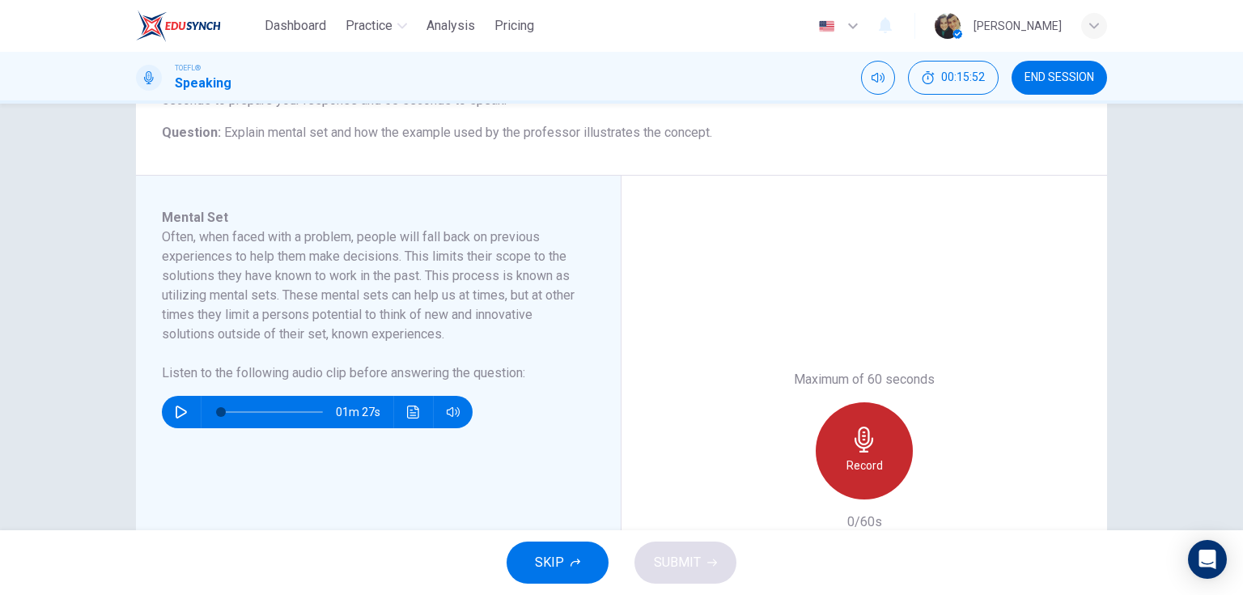
click at [858, 456] on h6 "Record" at bounding box center [864, 465] width 36 height 19
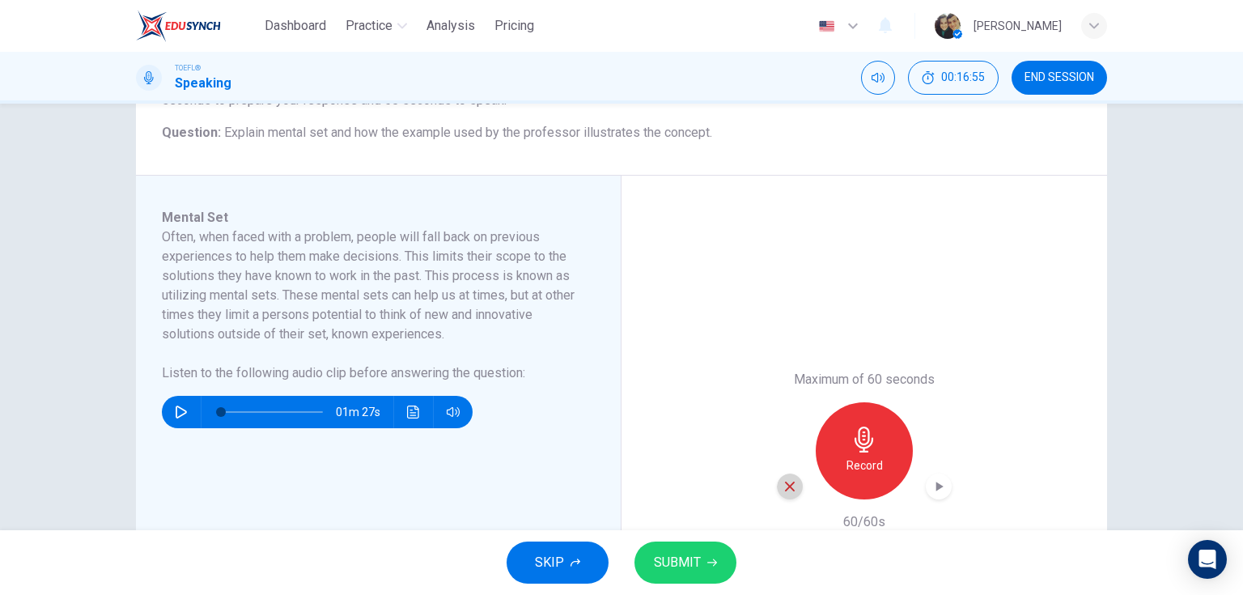
click at [786, 489] on icon "button" at bounding box center [789, 486] width 15 height 15
click at [880, 451] on div "Record" at bounding box center [864, 450] width 97 height 97
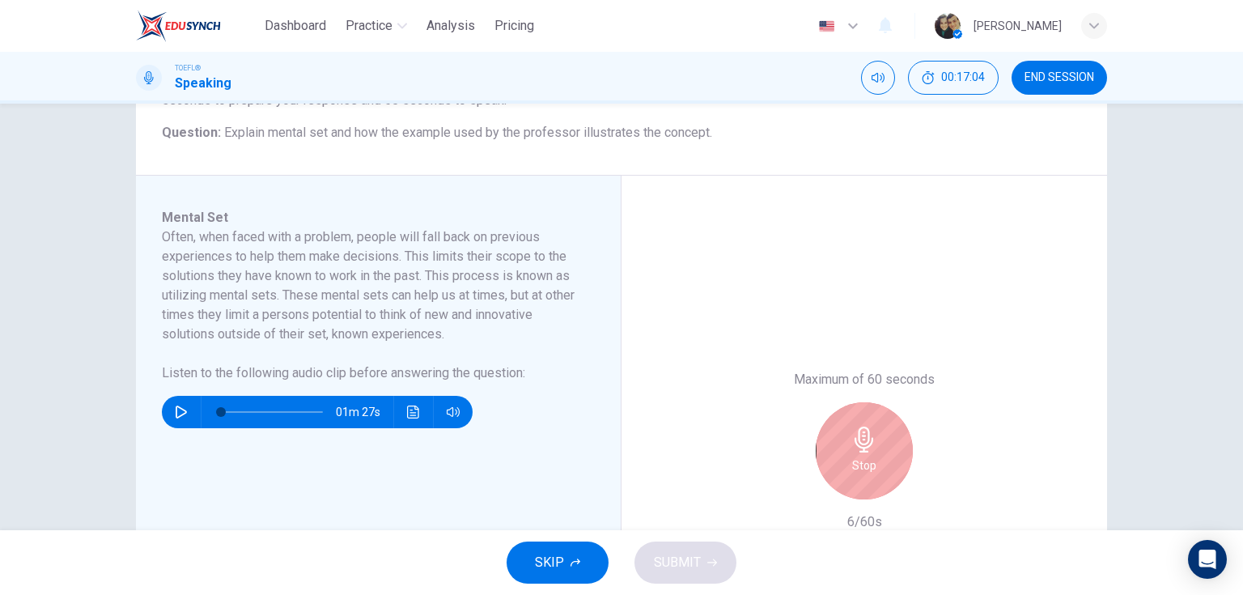
click at [871, 450] on icon "button" at bounding box center [864, 439] width 26 height 26
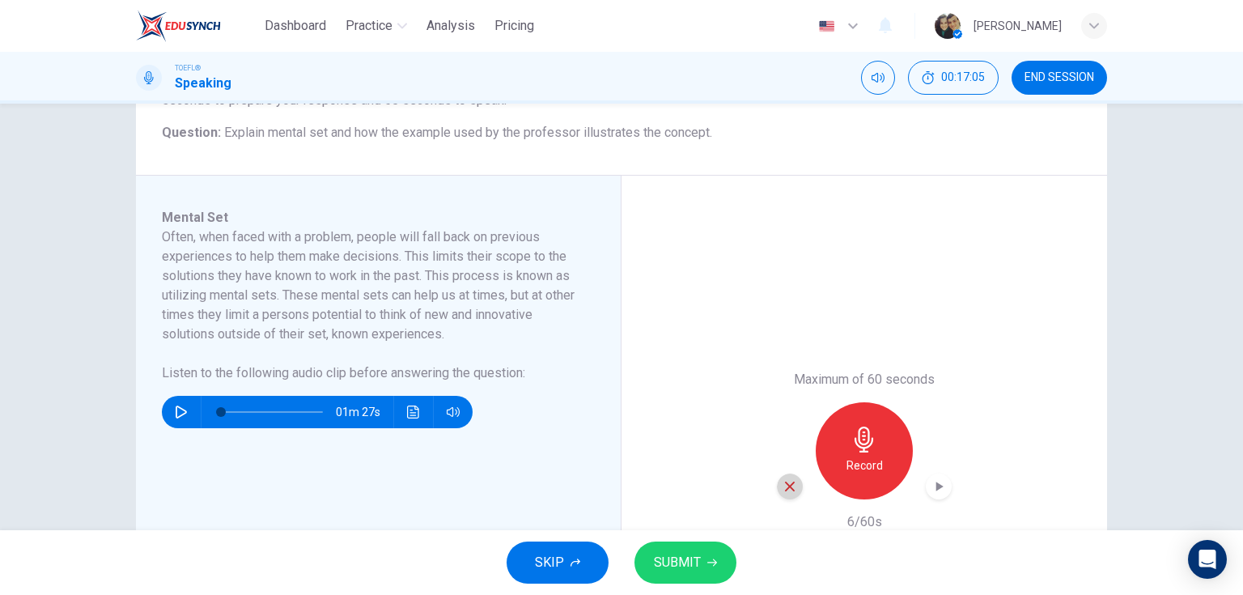
click at [789, 484] on icon "button" at bounding box center [790, 486] width 10 height 10
click at [854, 430] on icon "button" at bounding box center [863, 439] width 19 height 26
click at [777, 482] on div "button" at bounding box center [790, 486] width 26 height 26
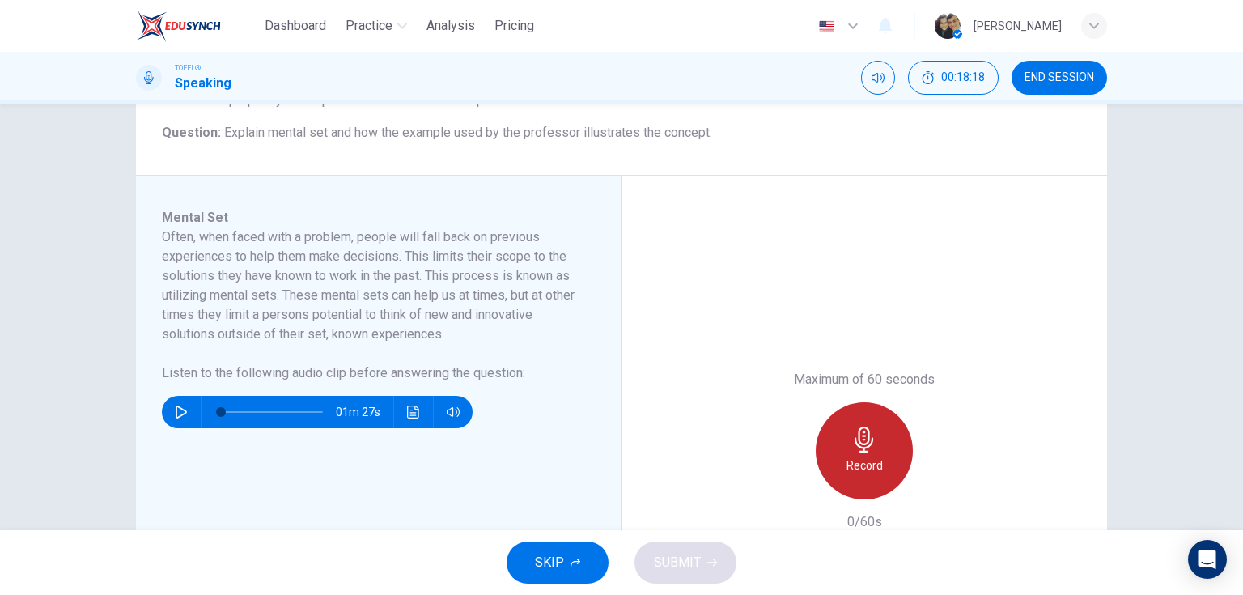
click at [877, 442] on div "Record" at bounding box center [864, 450] width 97 height 97
click at [877, 442] on div "Stop" at bounding box center [864, 450] width 97 height 97
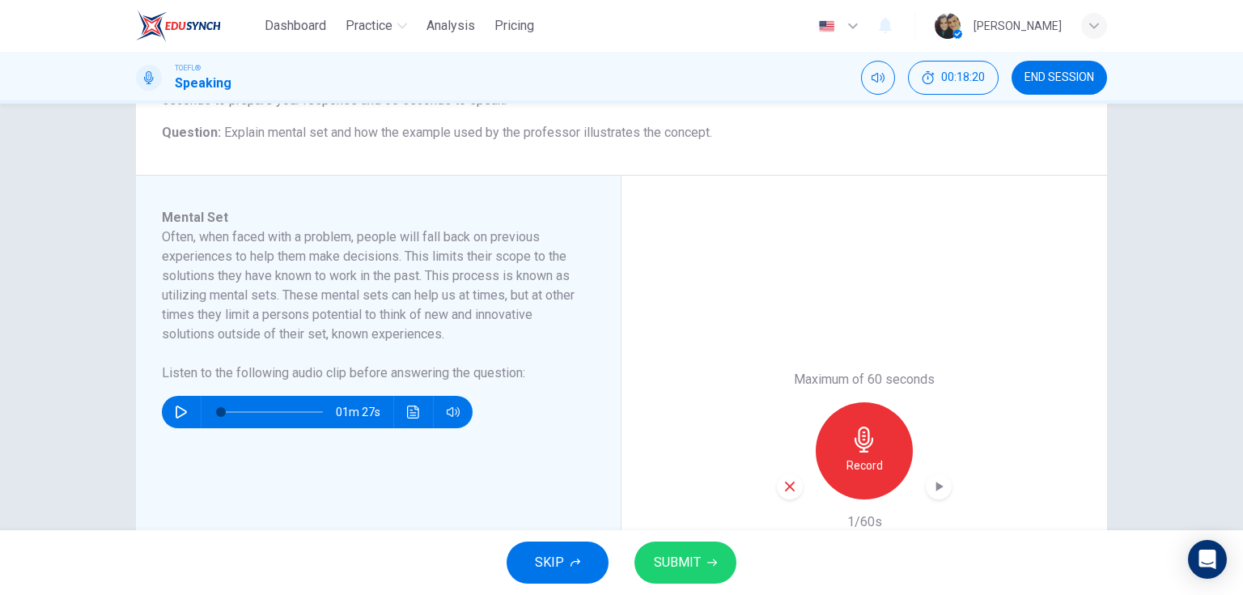
click at [791, 486] on icon "button" at bounding box center [789, 486] width 15 height 15
click at [870, 460] on h6 "Record" at bounding box center [864, 465] width 36 height 19
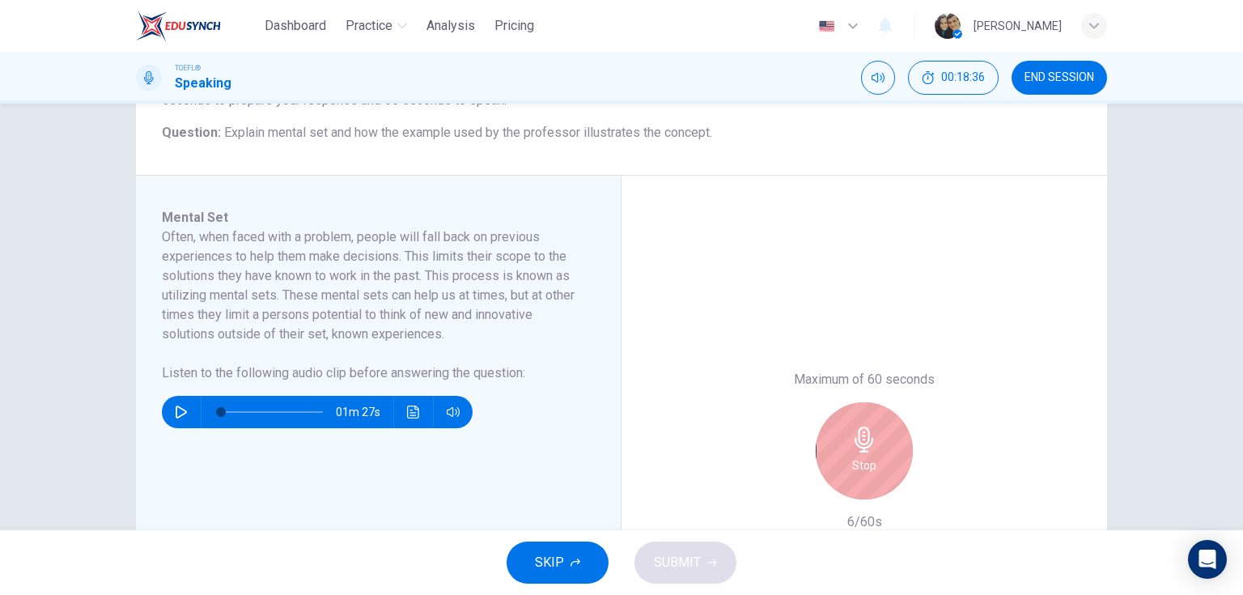
click at [829, 439] on div "Stop" at bounding box center [864, 450] width 97 height 97
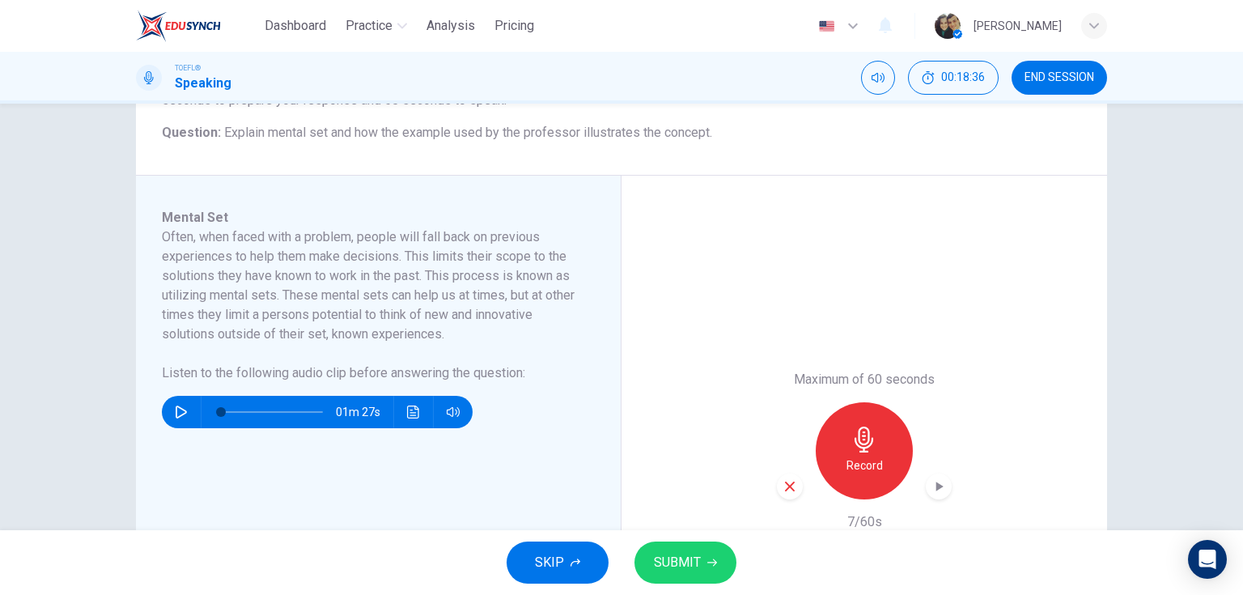
click at [791, 483] on icon "button" at bounding box center [789, 486] width 15 height 15
click at [877, 457] on h6 "Record" at bounding box center [864, 465] width 36 height 19
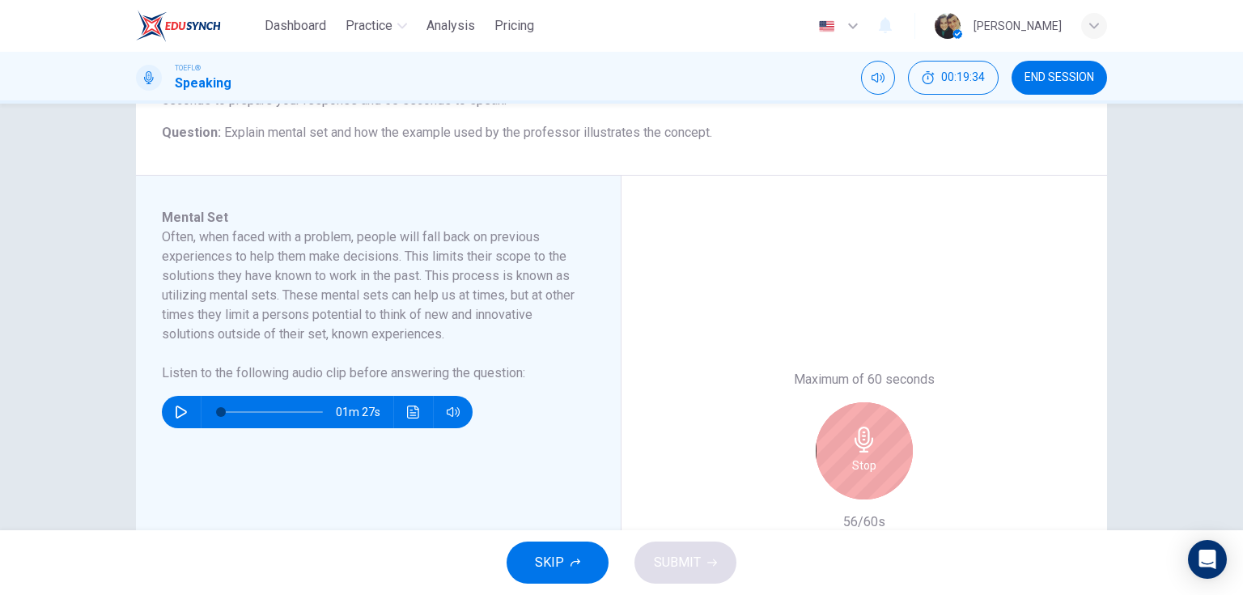
click at [851, 450] on icon "button" at bounding box center [864, 439] width 26 height 26
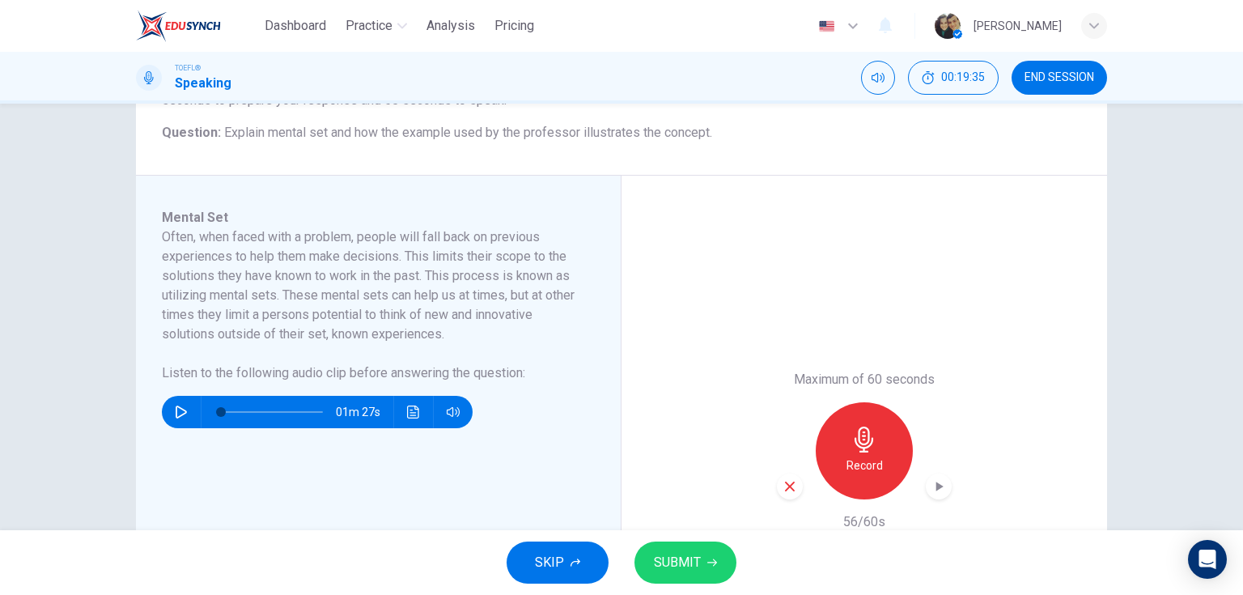
click at [790, 485] on icon "button" at bounding box center [789, 486] width 15 height 15
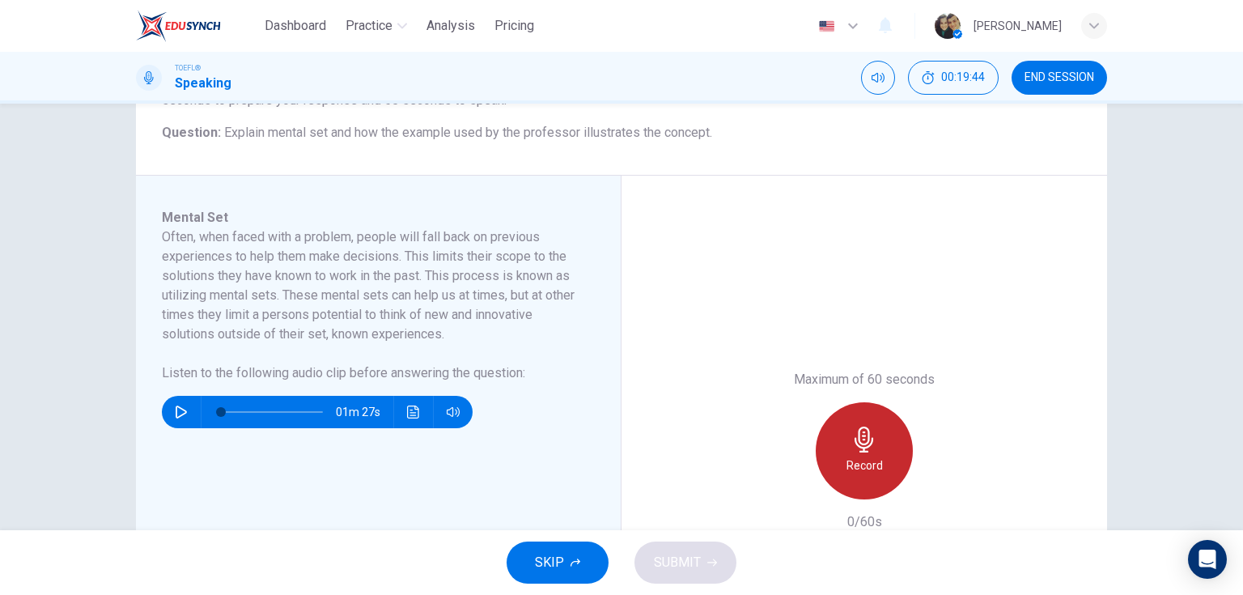
click at [871, 450] on icon "button" at bounding box center [864, 439] width 26 height 26
click at [853, 465] on h6 "Stop" at bounding box center [864, 465] width 24 height 19
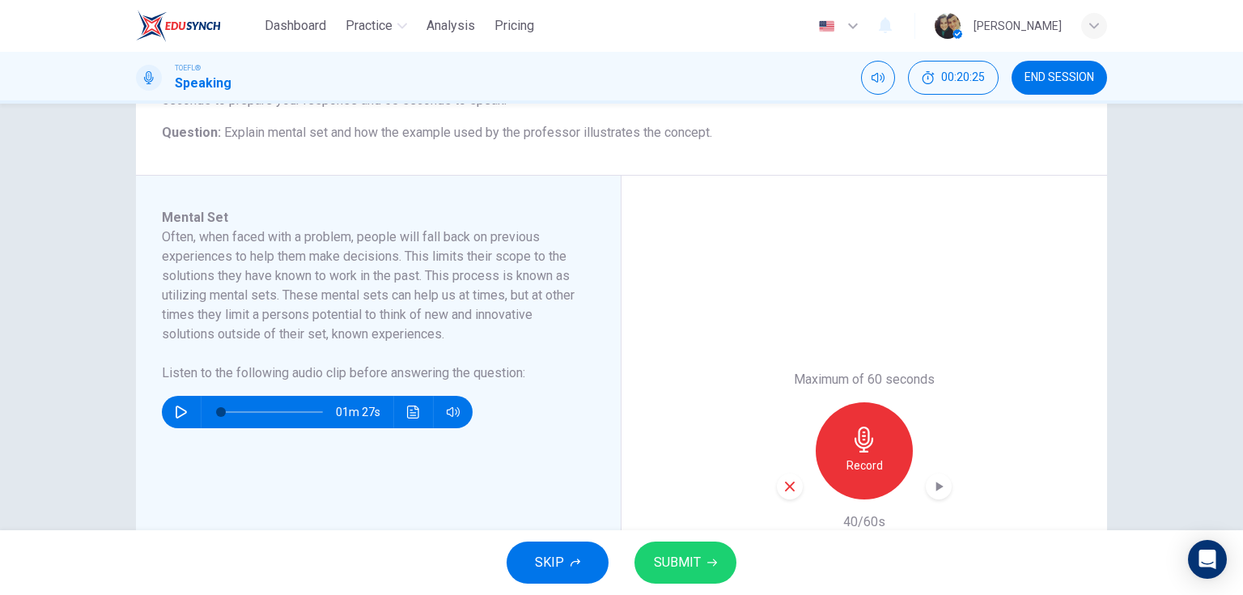
click at [785, 488] on icon "button" at bounding box center [790, 486] width 10 height 10
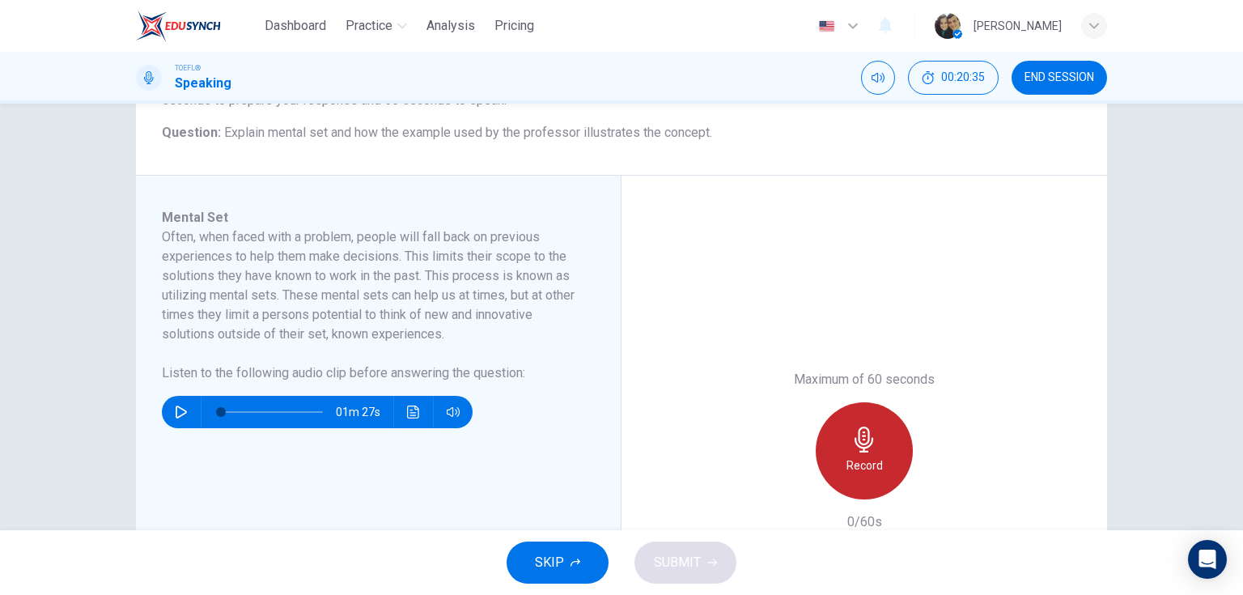
click at [875, 439] on div "Record" at bounding box center [864, 450] width 97 height 97
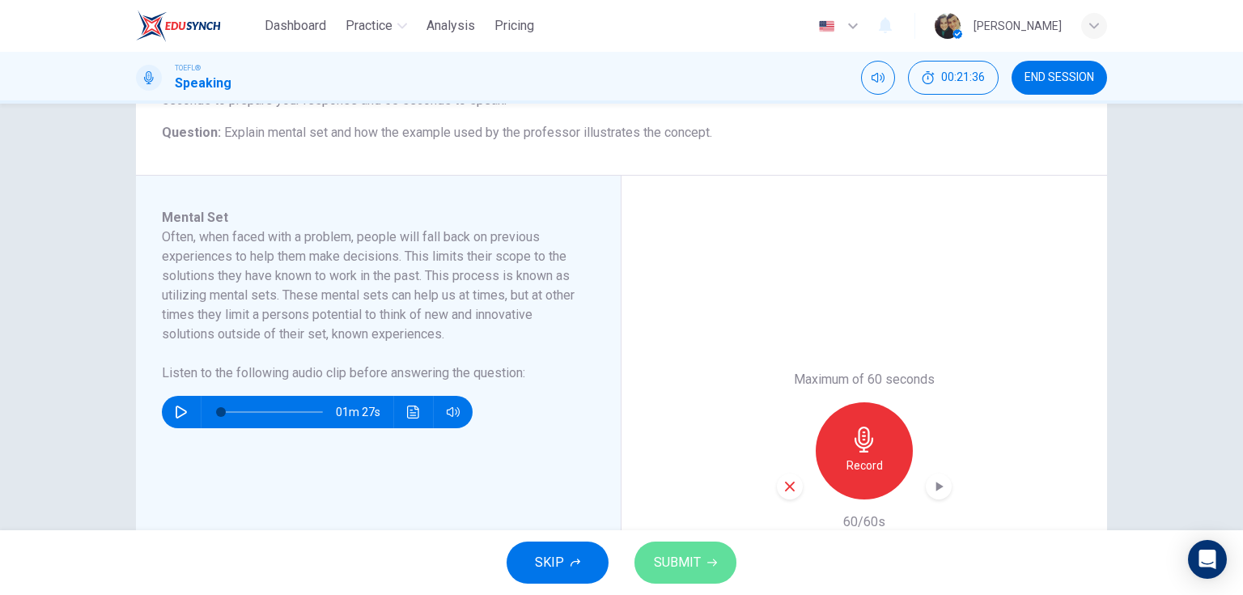
click at [657, 553] on span "SUBMIT" at bounding box center [677, 562] width 47 height 23
